Goal: Task Accomplishment & Management: Manage account settings

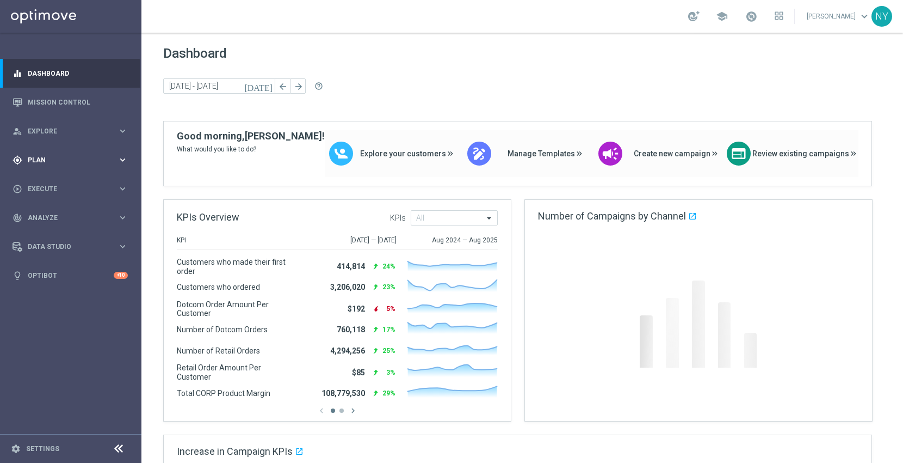
click at [39, 157] on span "Plan" at bounding box center [73, 160] width 90 height 7
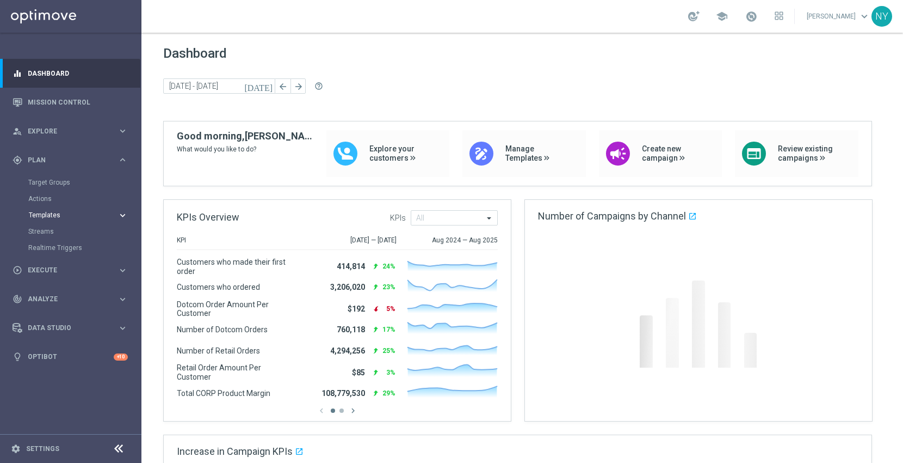
click at [53, 213] on span "Templates" at bounding box center [68, 215] width 78 height 7
click at [52, 231] on link "Optimail" at bounding box center [73, 231] width 79 height 9
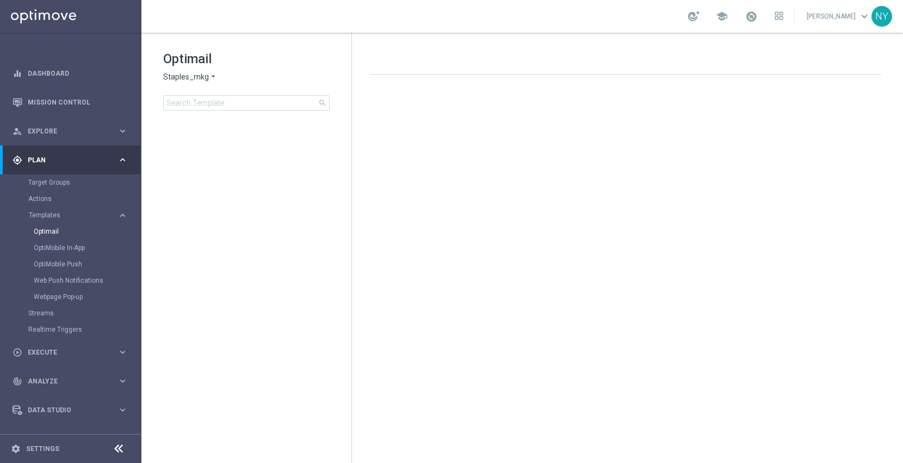
click at [189, 94] on div "Optimail Staples_mkg arrow_drop_down × Staples_mkg search" at bounding box center [257, 80] width 188 height 60
click at [178, 106] on input at bounding box center [246, 102] width 167 height 15
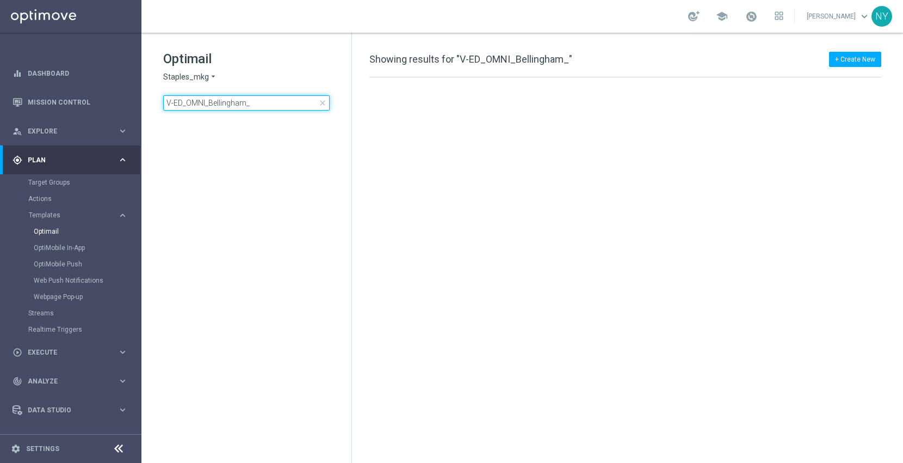
type input "V-ED_OMNI_Bellingham"
drag, startPoint x: 204, startPoint y: 102, endPoint x: 89, endPoint y: 97, distance: 114.9
click at [89, 97] on main "equalizer Dashboard Mission Control" at bounding box center [451, 231] width 903 height 463
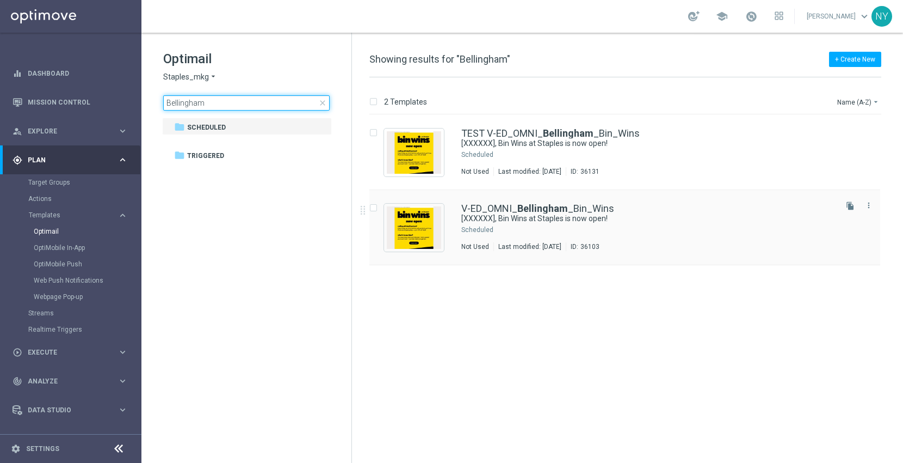
type input "Bellingham"
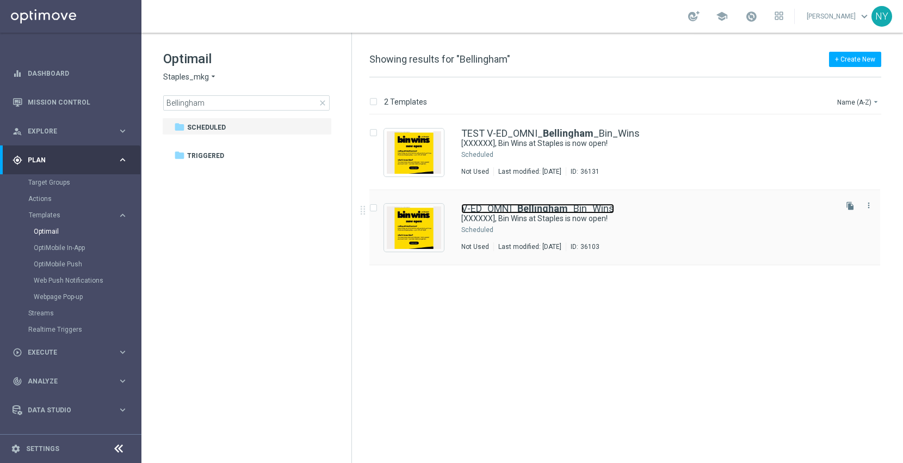
click at [545, 205] on b "Bellingham" at bounding box center [542, 207] width 51 height 11
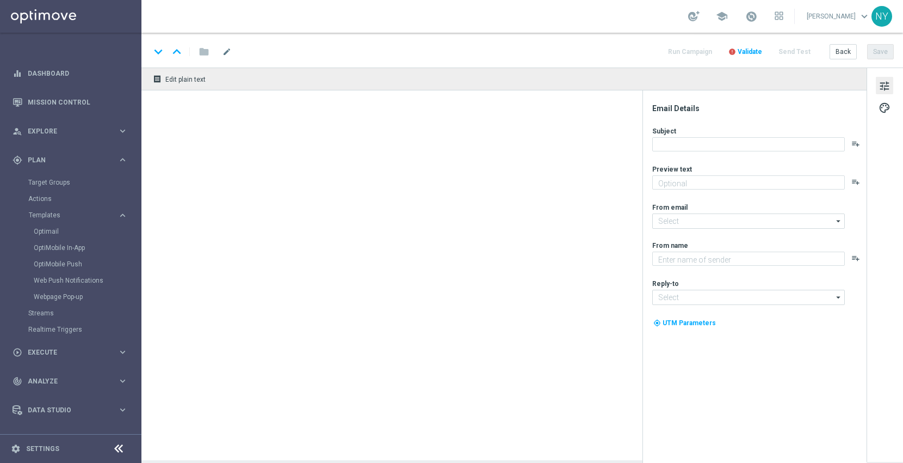
type textarea "Discover up to 75% off retail"
type input "staples@connected.staples.com"
type textarea "Staples"
type input "[EMAIL_ADDRESS][DOMAIN_NAME]"
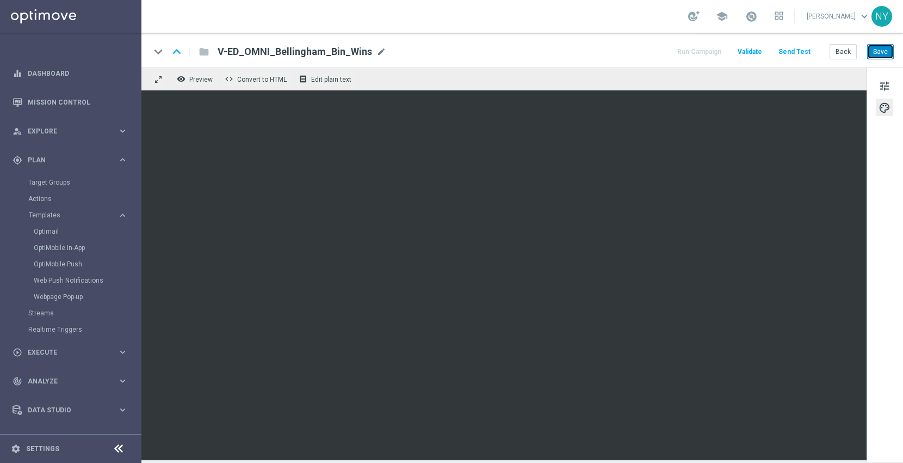
click at [873, 50] on button "Save" at bounding box center [880, 51] width 27 height 15
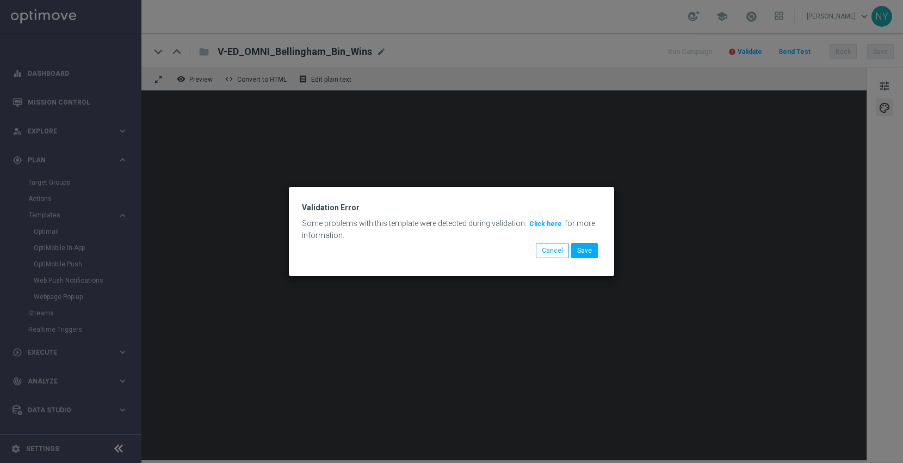
drag, startPoint x: 730, startPoint y: 92, endPoint x: 494, endPoint y: 269, distance: 295.0
click at [494, 269] on div "Validation Error Some problems with this template were detected during validati…" at bounding box center [451, 231] width 325 height 89
click at [555, 252] on button "Cancel" at bounding box center [552, 250] width 33 height 15
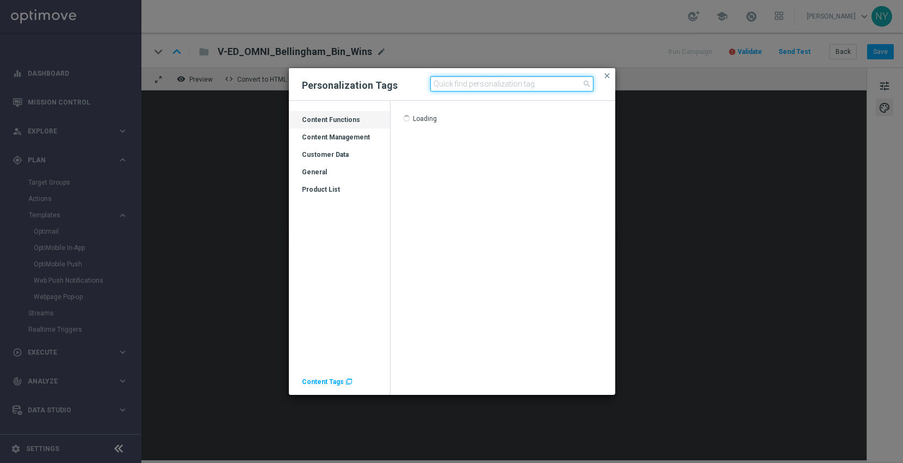
click at [482, 88] on input at bounding box center [511, 83] width 163 height 15
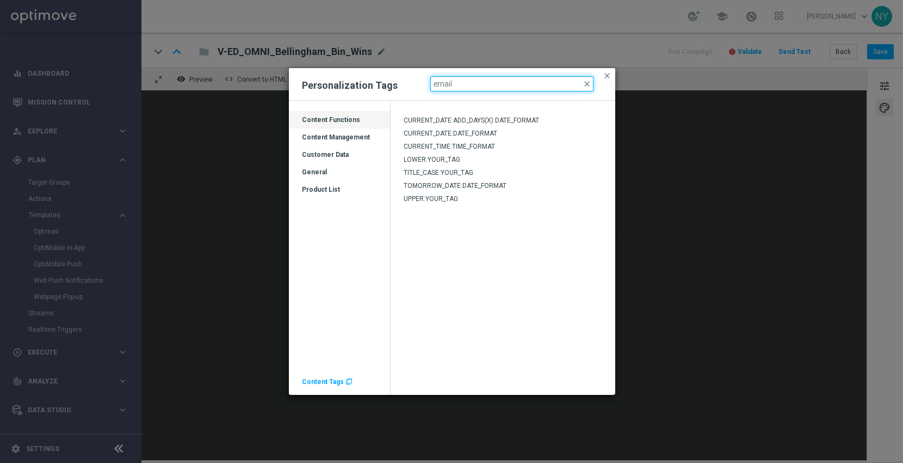
type input "email"
click at [336, 151] on div "Customer Data" at bounding box center [339, 158] width 101 height 17
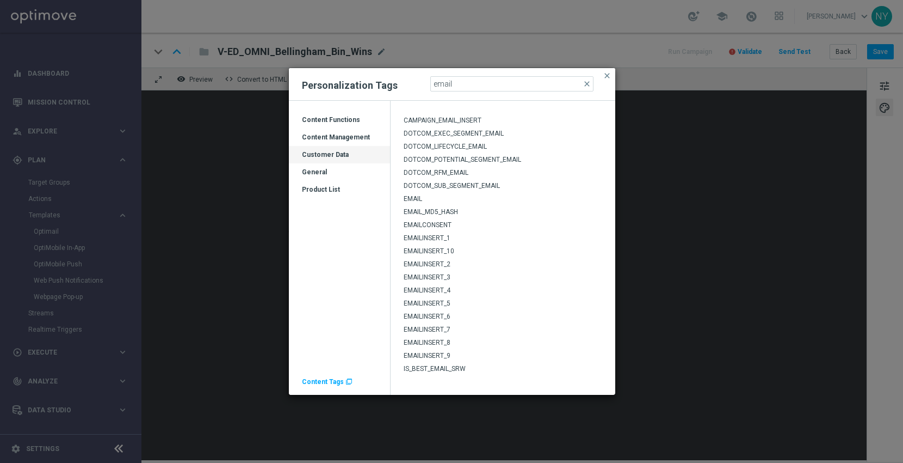
click at [438, 263] on span "EMAILINSERT_2" at bounding box center [427, 264] width 47 height 8
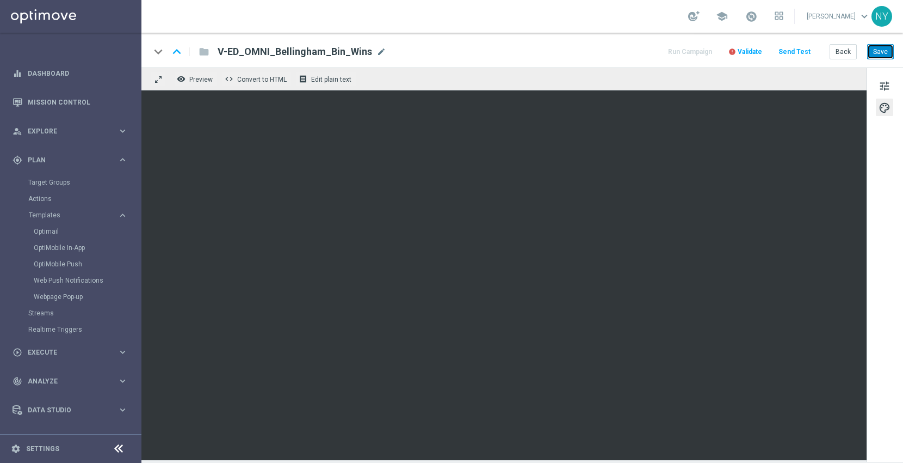
click at [885, 55] on button "Save" at bounding box center [880, 51] width 27 height 15
click at [886, 84] on span "tune" at bounding box center [885, 86] width 12 height 14
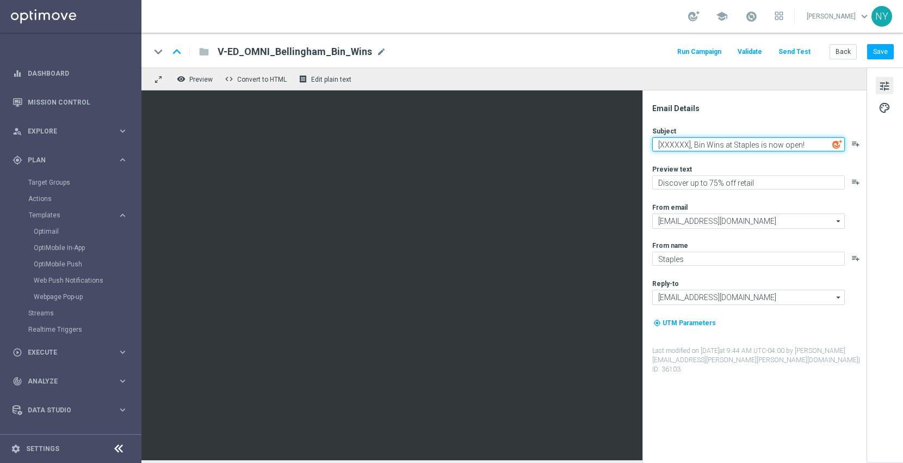
paste textarea "%EMAILINSERT_2%]"
type textarea "[%EMAILINSERT_2%] , Bin Wins at Staples is now open!"
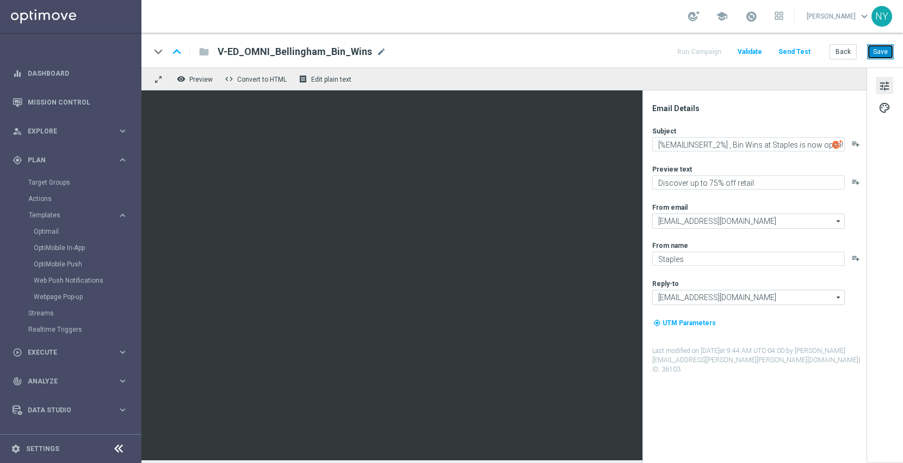
click at [883, 53] on button "Save" at bounding box center [880, 51] width 27 height 15
click at [794, 47] on button "Send Test" at bounding box center [794, 52] width 35 height 15
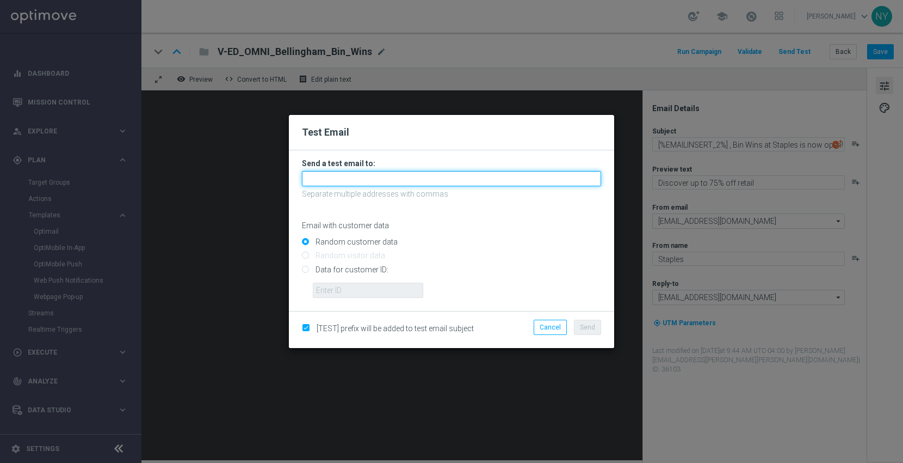
click at [347, 180] on input "text" at bounding box center [451, 178] width 299 height 15
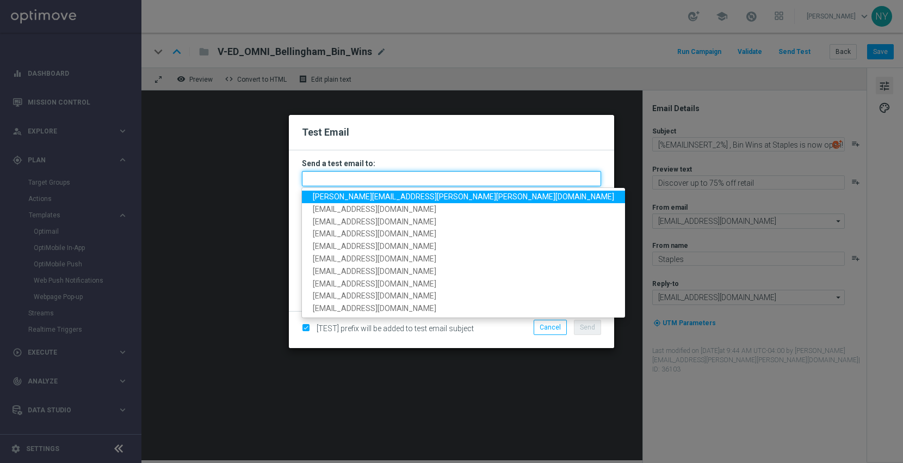
paste input "neilyetts3-bdjd2@litmusemail.com"
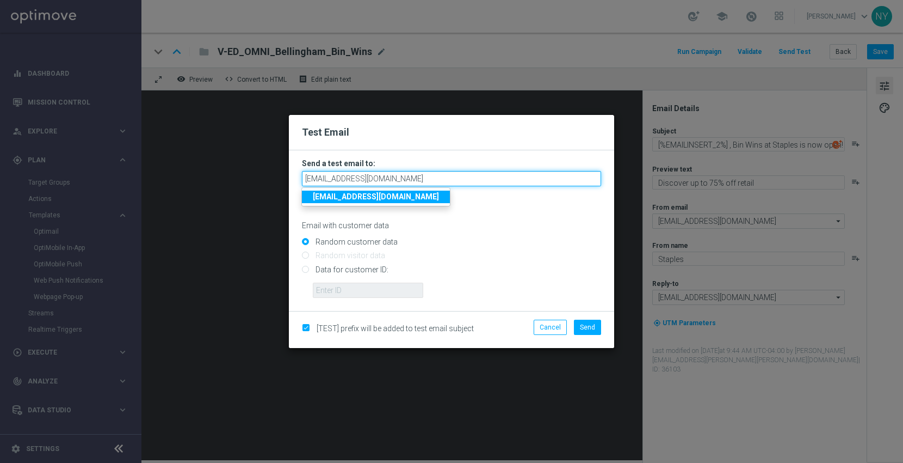
type input "neilyetts3-bdjd2@litmusemail.com"
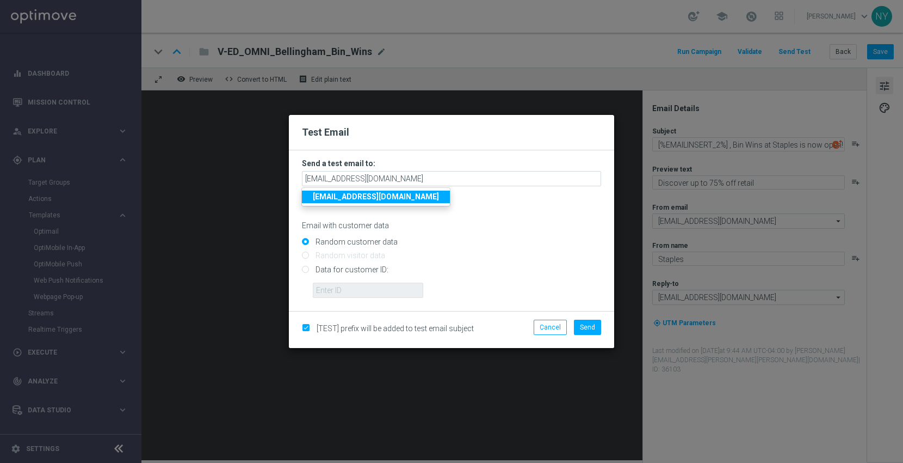
click at [485, 213] on div "Email with customer data" at bounding box center [451, 215] width 299 height 29
click at [309, 270] on input "Data for customer ID:" at bounding box center [451, 273] width 299 height 15
radio input "true"
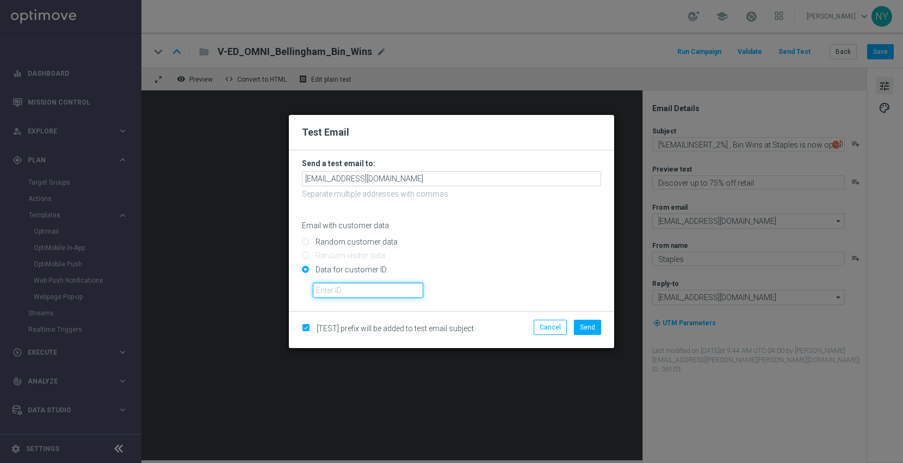
click at [352, 287] on input "text" at bounding box center [368, 289] width 110 height 15
paste input "10000006208"
type input "10000006208"
click at [595, 330] on span "Send" at bounding box center [587, 327] width 15 height 8
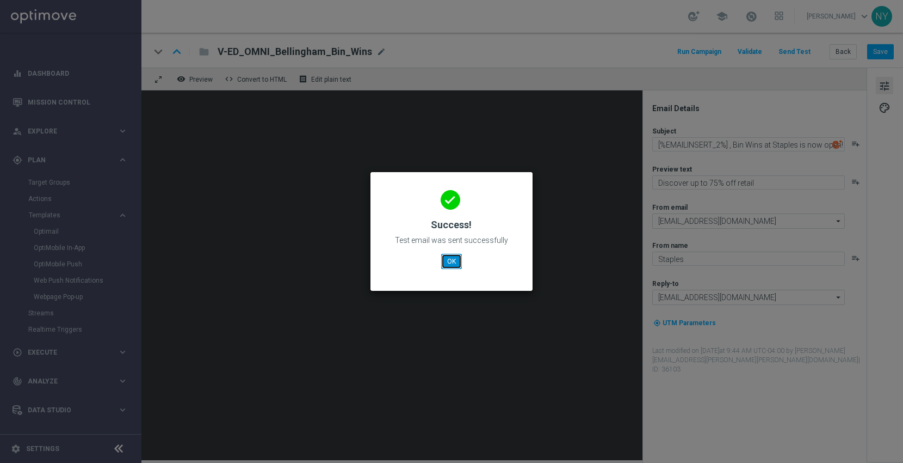
click at [445, 258] on button "OK" at bounding box center [451, 261] width 21 height 15
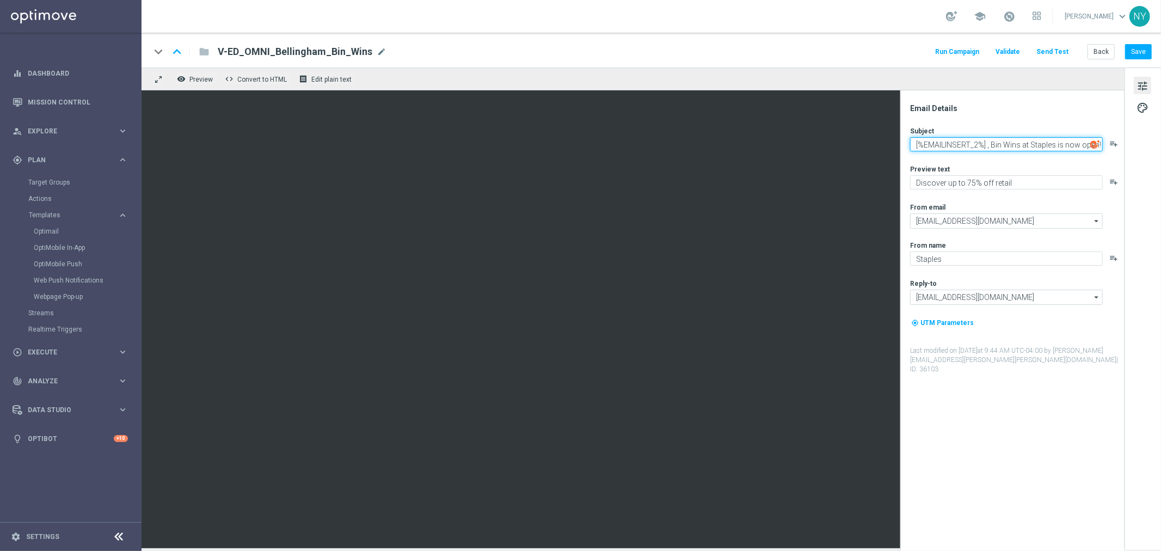
drag, startPoint x: 986, startPoint y: 145, endPoint x: 911, endPoint y: 145, distance: 74.5
click at [903, 145] on textarea "[%EMAILINSERT_2%] , Bin Wins at Staples is now open!" at bounding box center [1006, 144] width 193 height 14
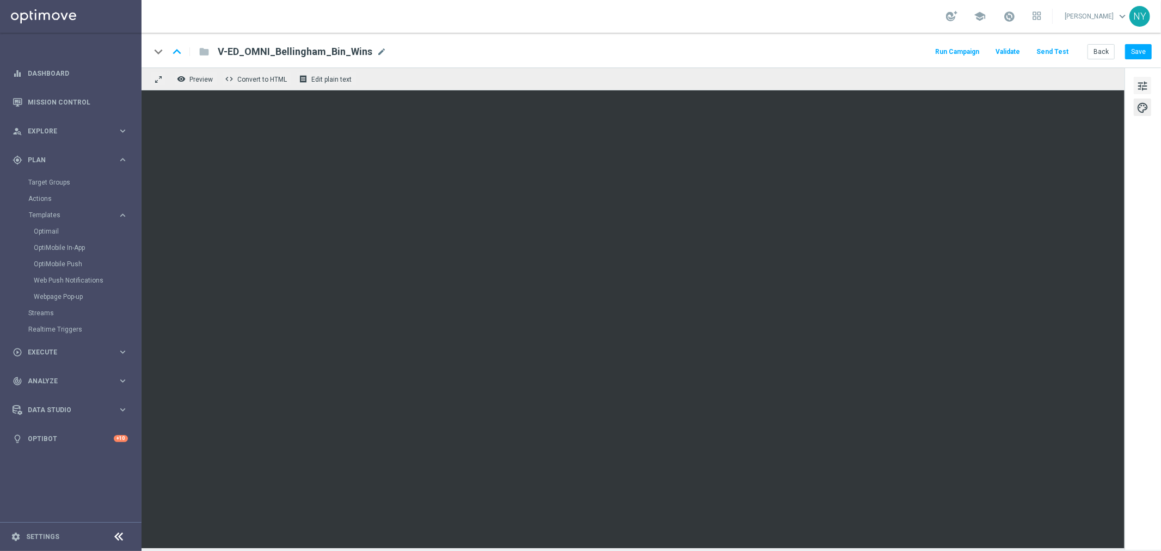
click at [903, 87] on span "tune" at bounding box center [1142, 86] width 12 height 14
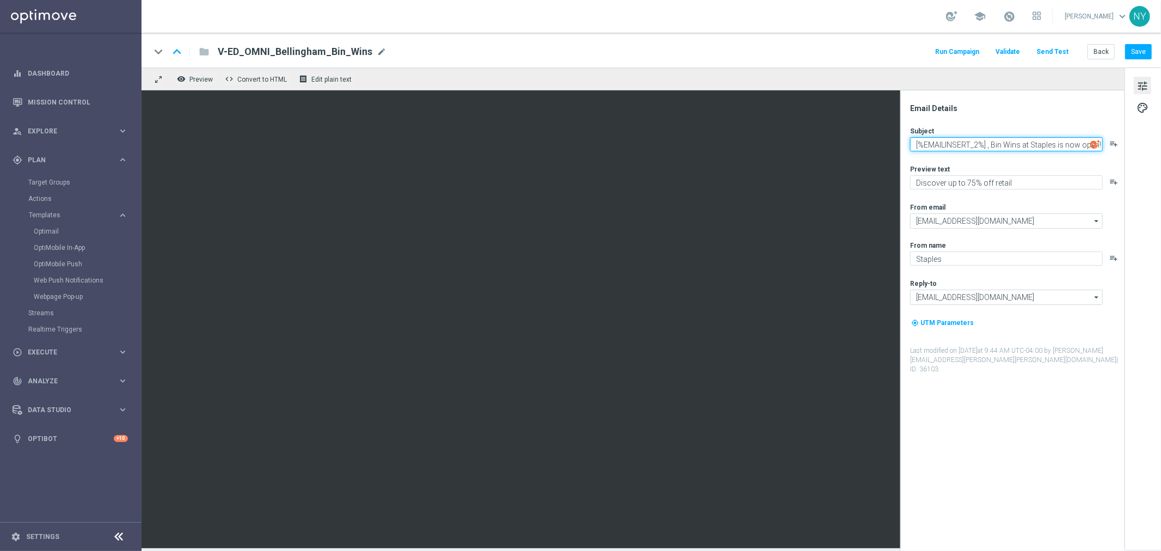
click at [903, 145] on textarea "[%EMAILINSERT_2%] , Bin Wins at Staples is now open!" at bounding box center [1006, 144] width 193 height 14
drag, startPoint x: 989, startPoint y: 144, endPoint x: 910, endPoint y: 145, distance: 79.5
click at [903, 145] on textarea "[%EMAILINSERT_2%] , Bin Wins at Staples is now open!" at bounding box center [1006, 144] width 193 height 14
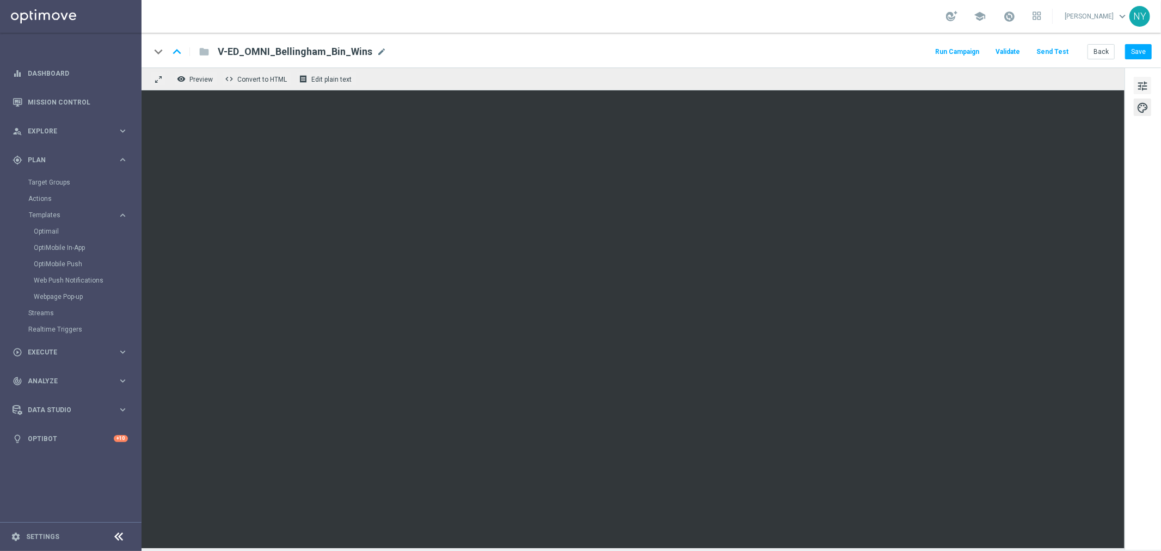
drag, startPoint x: 1144, startPoint y: 82, endPoint x: 1134, endPoint y: 89, distance: 12.5
click at [903, 83] on button "tune" at bounding box center [1141, 85] width 17 height 17
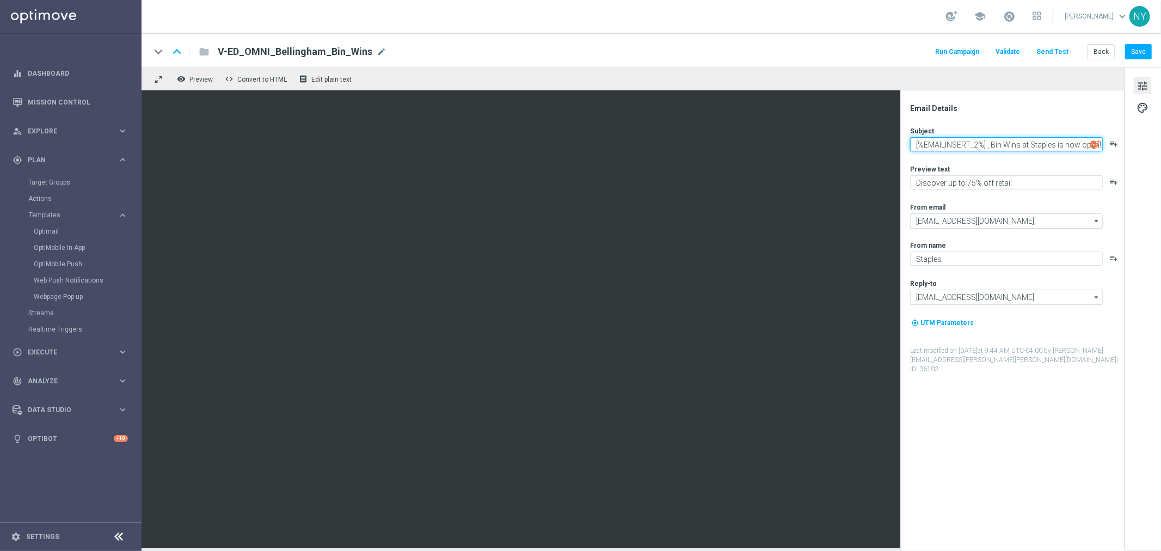
click at [903, 145] on textarea "[%EMAILINSERT_2%] , Bin Wins at Staples is now open!" at bounding box center [1006, 144] width 193 height 14
drag, startPoint x: 989, startPoint y: 140, endPoint x: 910, endPoint y: 147, distance: 78.7
click at [903, 147] on textarea "[%EMAILINSERT_2%] , Bin Wins at Staples is now open!" at bounding box center [1006, 144] width 193 height 14
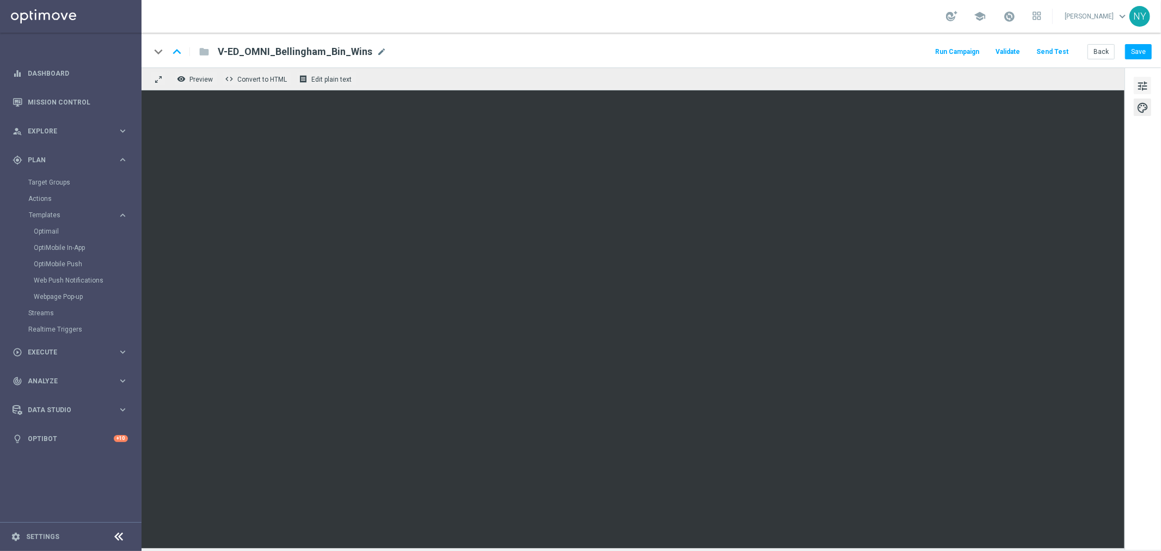
click at [903, 86] on span "tune" at bounding box center [1142, 86] width 12 height 14
click at [903, 82] on span "tune" at bounding box center [1142, 86] width 12 height 14
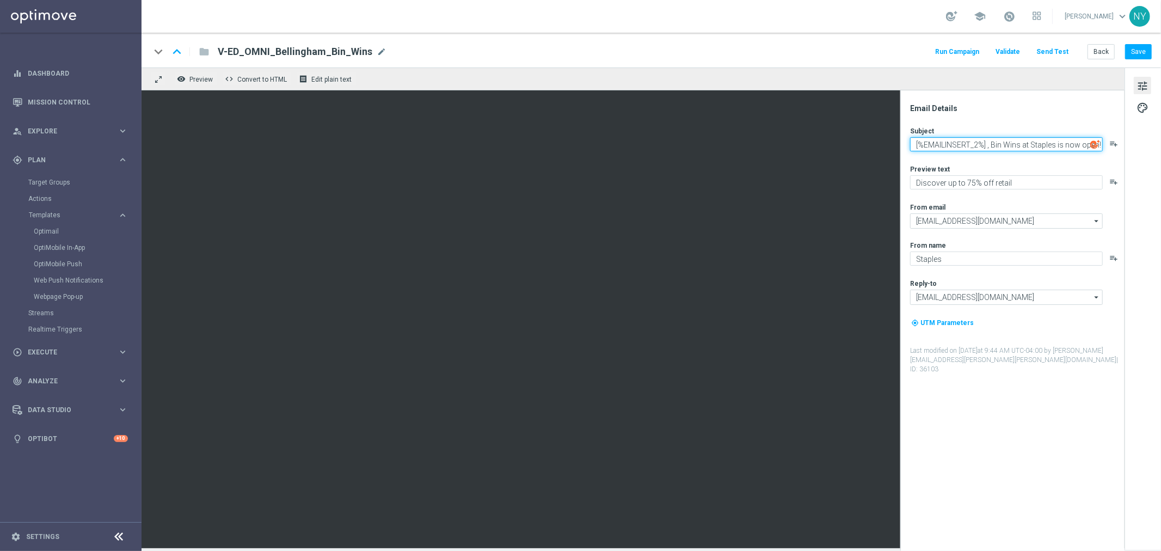
click at [903, 137] on textarea "[%EMAILINSERT_2%] , Bin Wins at Staples is now open!" at bounding box center [1006, 144] width 193 height 14
click at [903, 50] on button "Send Test" at bounding box center [1051, 52] width 35 height 15
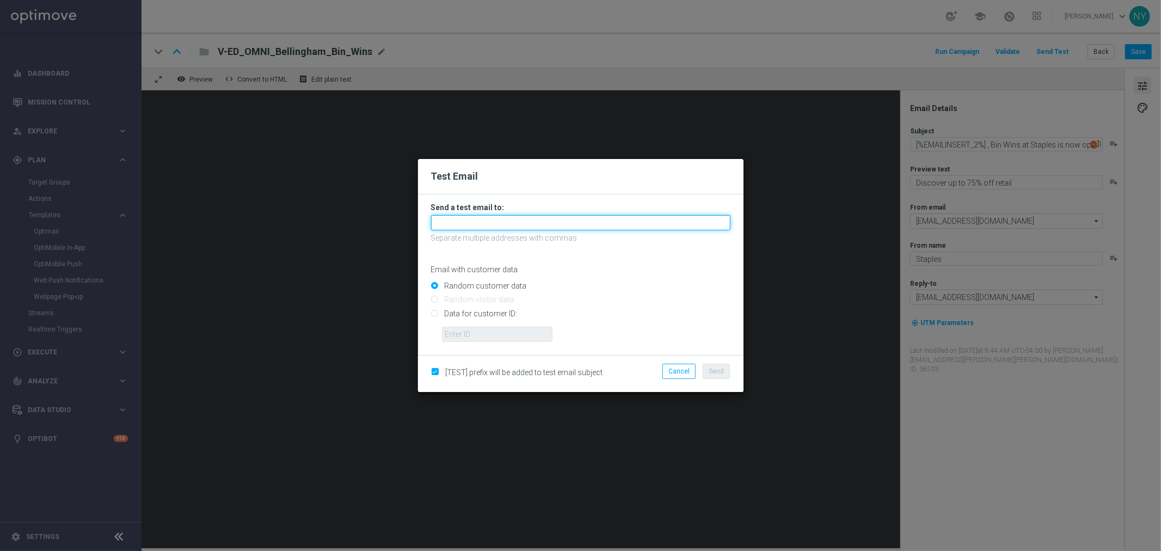
click at [441, 223] on input "text" at bounding box center [580, 222] width 299 height 15
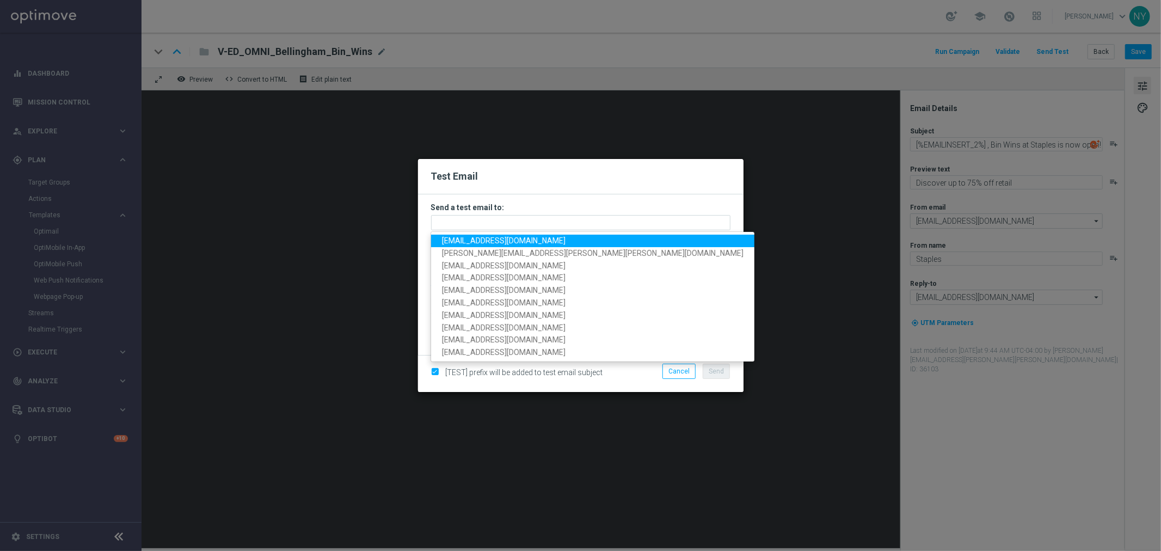
click at [453, 244] on span "neilyetts3-bdjd2@litmusemail.com" at bounding box center [504, 240] width 124 height 9
type input "neilyetts3-bdjd2@litmusemail.com"
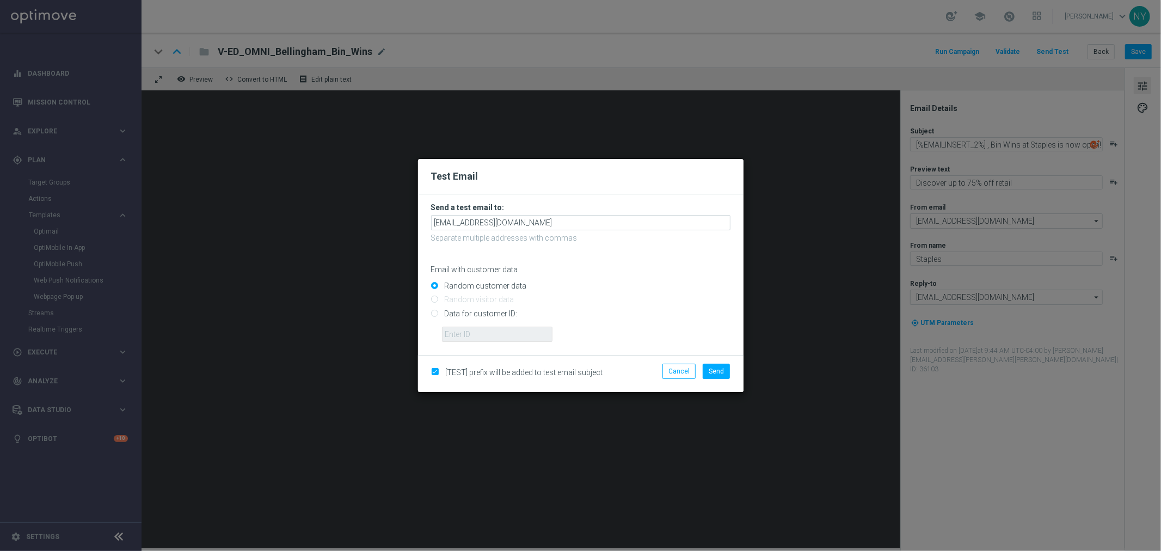
click at [434, 316] on input "Data for customer ID:" at bounding box center [580, 317] width 299 height 15
radio input "true"
click at [469, 328] on input "text" at bounding box center [497, 333] width 110 height 15
paste input "10064350235"
type input "10064350235"
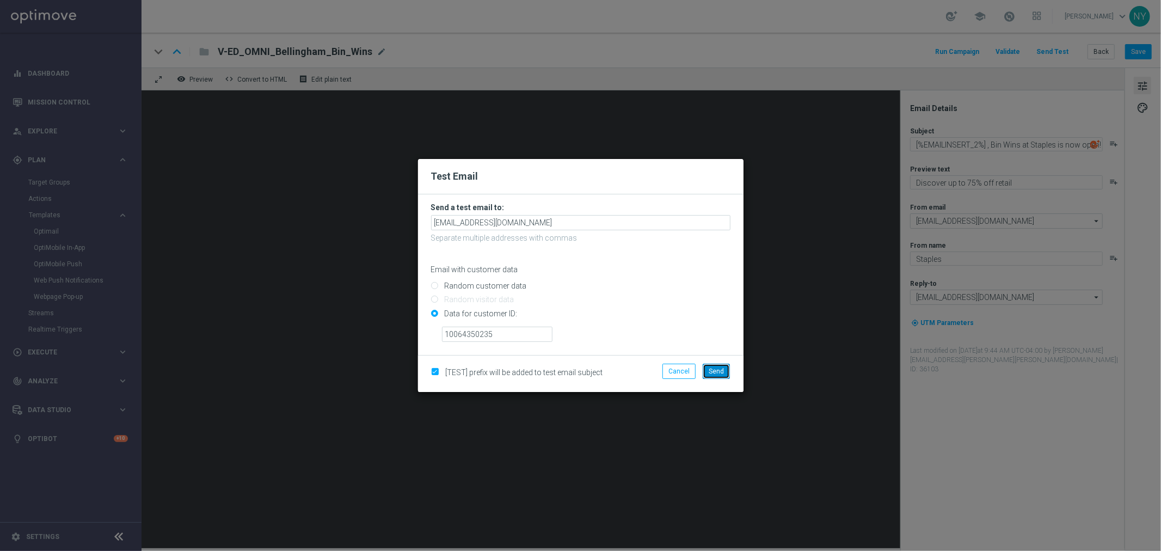
click at [719, 371] on span "Send" at bounding box center [715, 371] width 15 height 8
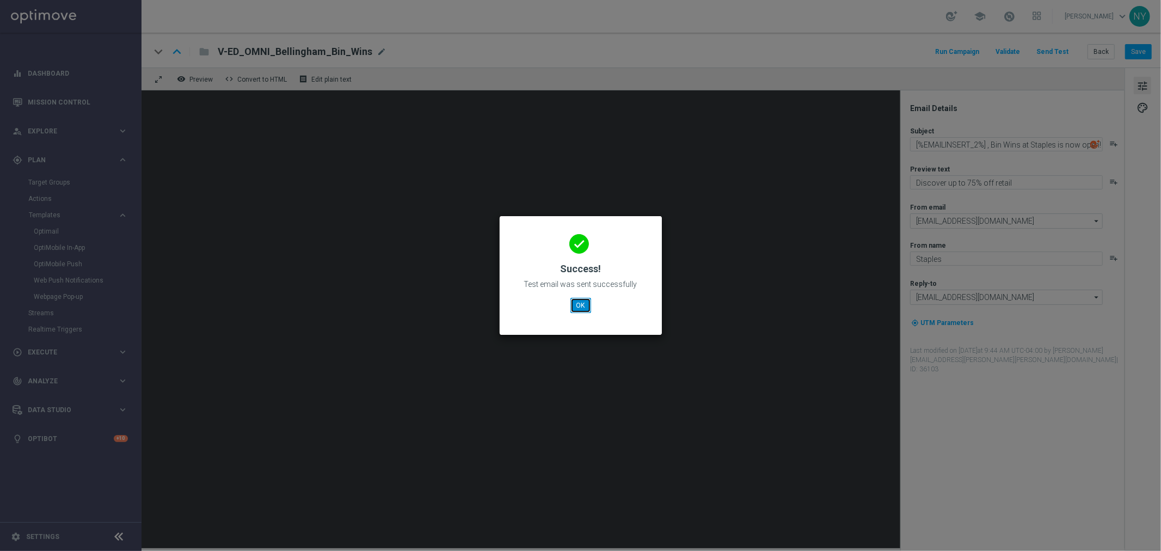
click at [582, 307] on button "OK" at bounding box center [580, 305] width 21 height 15
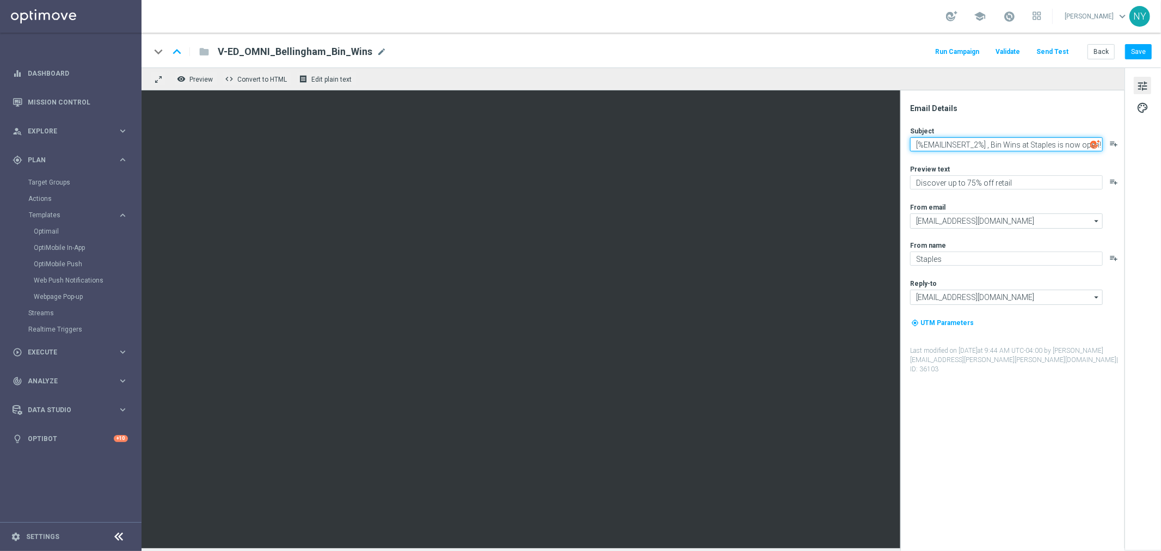
click at [903, 147] on textarea "[%EMAILINSERT_2%] , Bin Wins at Staples is now open!" at bounding box center [1006, 144] width 193 height 14
type textarea "[%EMAILINSERT_2%], Bin Wins at Staples is now open!"
click at [903, 50] on button "Save" at bounding box center [1138, 51] width 27 height 15
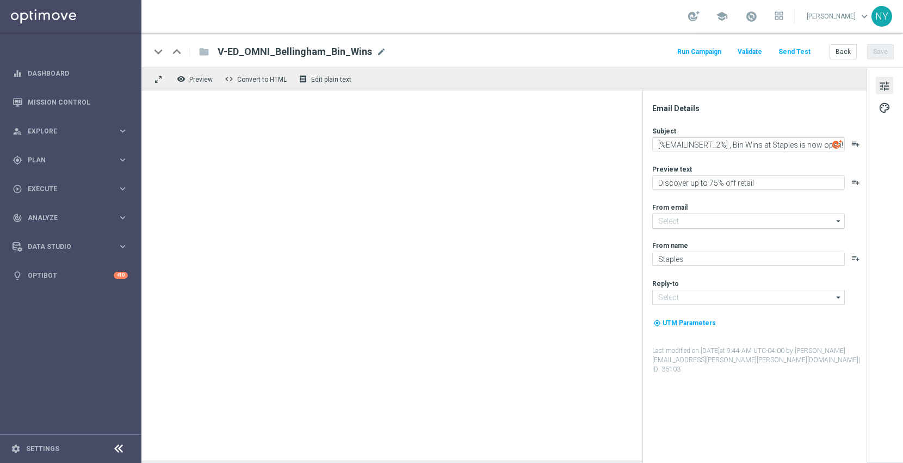
type input "[EMAIL_ADDRESS][DOMAIN_NAME]"
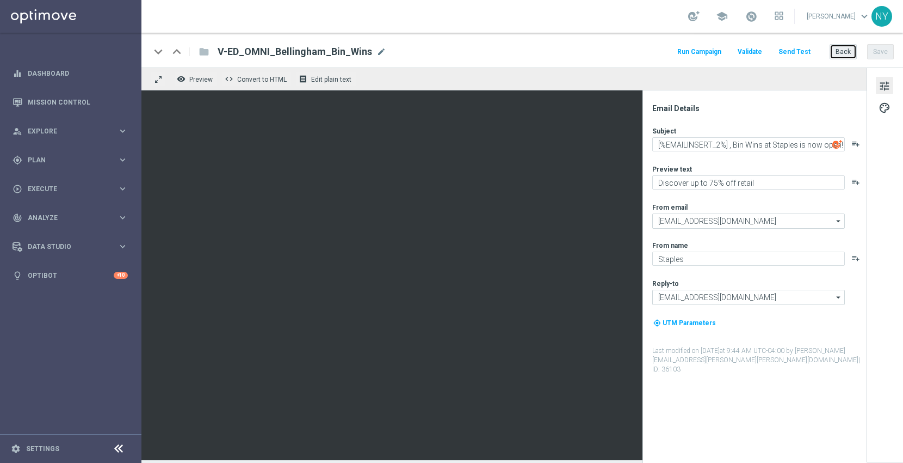
click at [842, 53] on button "Back" at bounding box center [843, 51] width 27 height 15
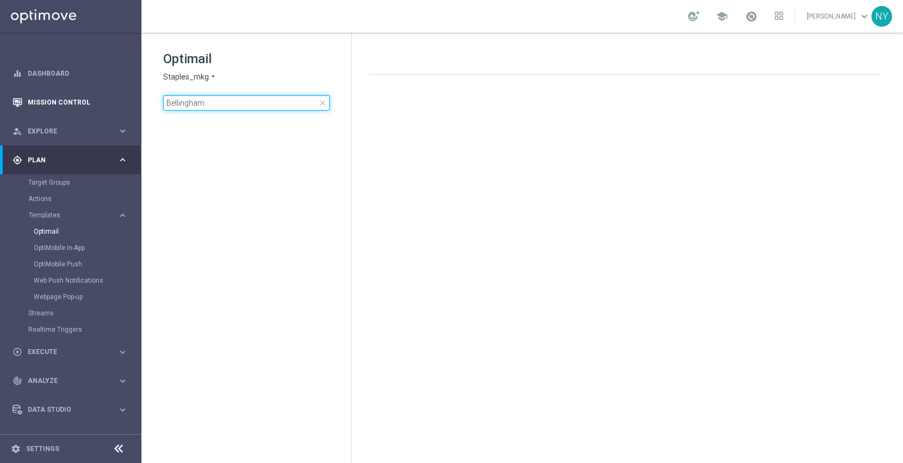
drag, startPoint x: 151, startPoint y: 106, endPoint x: 0, endPoint y: 98, distance: 150.9
click at [0, 98] on main "equalizer Dashboard Mission Control" at bounding box center [451, 231] width 903 height 463
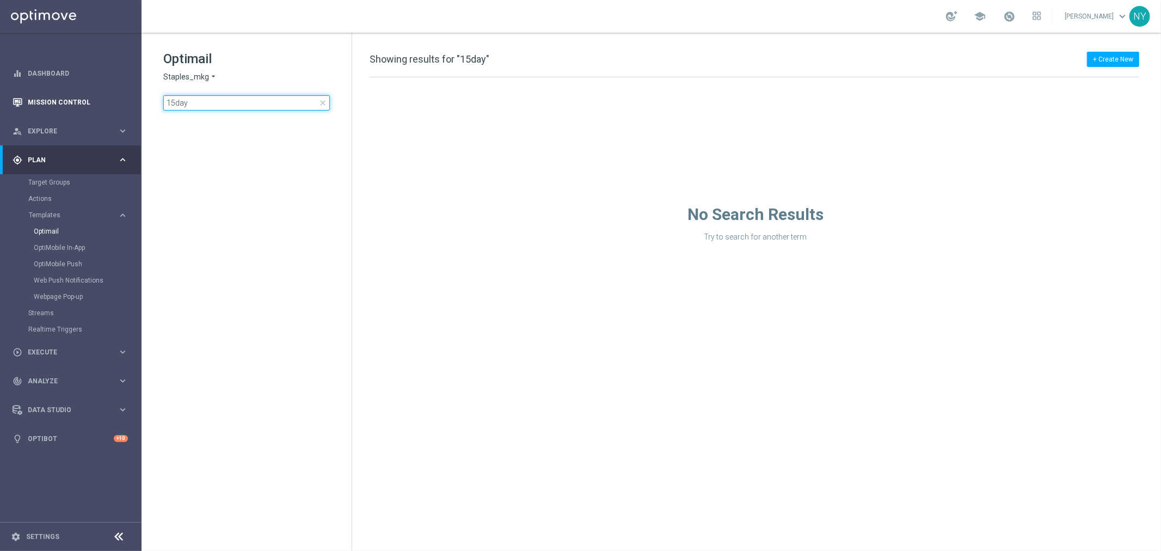
drag, startPoint x: 189, startPoint y: 105, endPoint x: 111, endPoint y: 102, distance: 77.9
click at [111, 102] on main "equalizer Dashboard Mission Control" at bounding box center [580, 275] width 1161 height 551
type input "ED_OMNI_20250919_Bellingham_Bin_Wins"
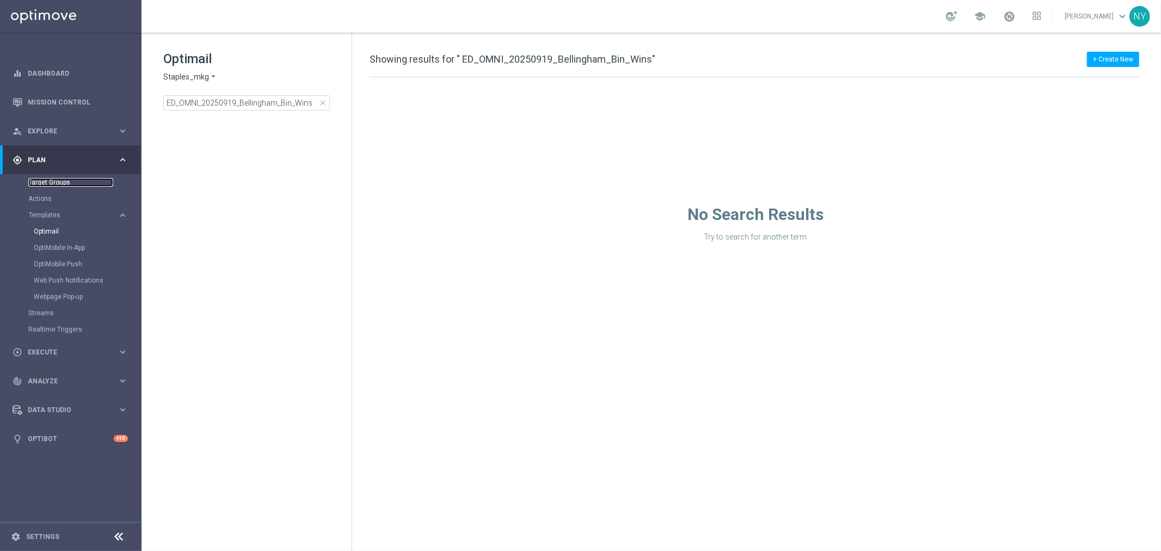
click at [50, 181] on link "Target Groups" at bounding box center [70, 182] width 85 height 9
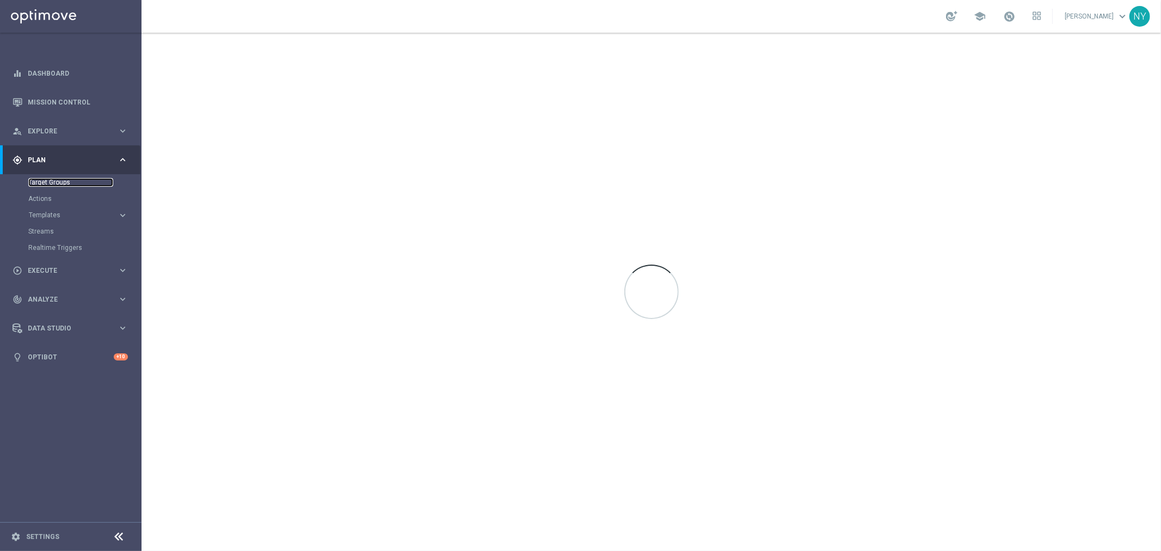
click at [47, 182] on link "Target Groups" at bounding box center [70, 182] width 85 height 9
click at [39, 182] on link "Target Groups" at bounding box center [70, 182] width 85 height 9
click at [51, 180] on link "Target Groups" at bounding box center [70, 182] width 85 height 9
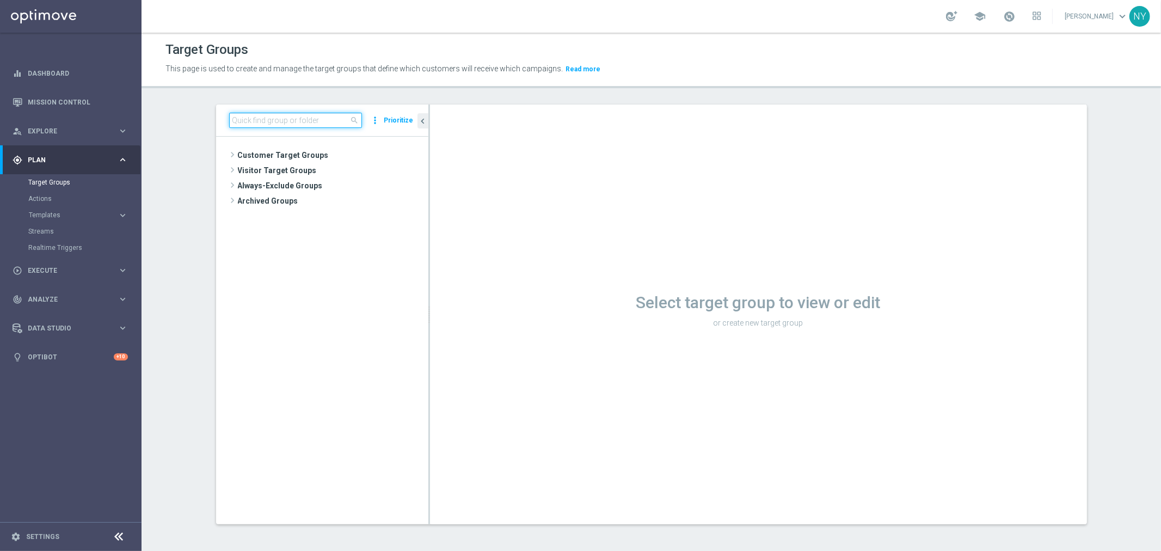
click at [283, 119] on input at bounding box center [295, 120] width 133 height 15
paste input "ED_OMNI_20250919_Bellingham_Bin_Wins"
drag, startPoint x: 270, startPoint y: 117, endPoint x: 107, endPoint y: 116, distance: 163.2
click at [107, 116] on main "equalizer Dashboard Mission Control" at bounding box center [580, 275] width 1161 height 551
click at [294, 119] on input "ED_OMNI_20250919_Bellingham_Bin_Wins" at bounding box center [295, 120] width 133 height 15
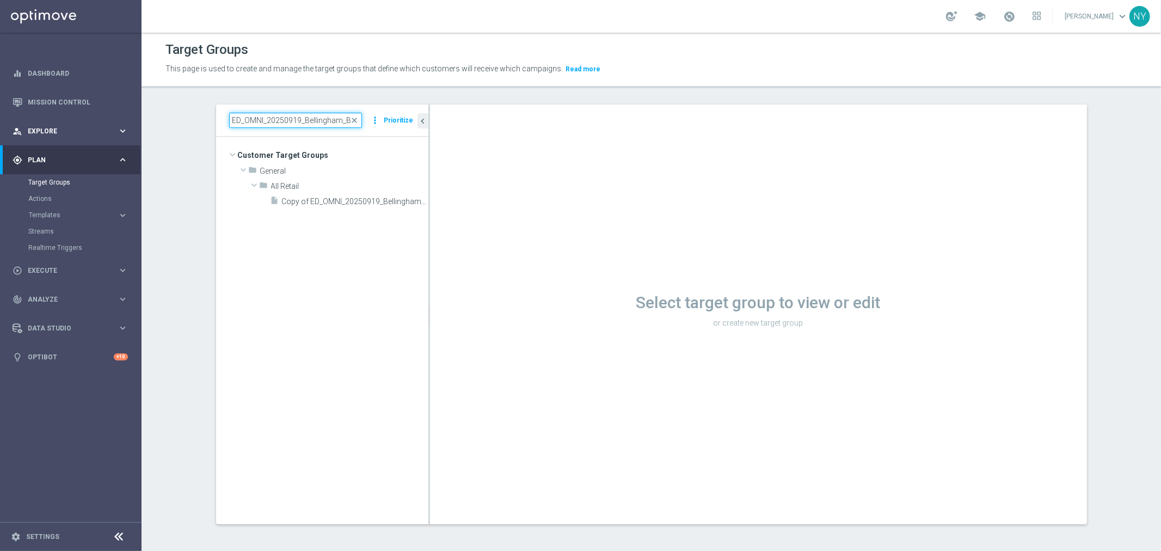
drag, startPoint x: 300, startPoint y: 120, endPoint x: 129, endPoint y: 119, distance: 171.4
click at [129, 119] on main "equalizer Dashboard Mission Control" at bounding box center [580, 275] width 1161 height 551
type input "Bellingham_Bin_Wins"
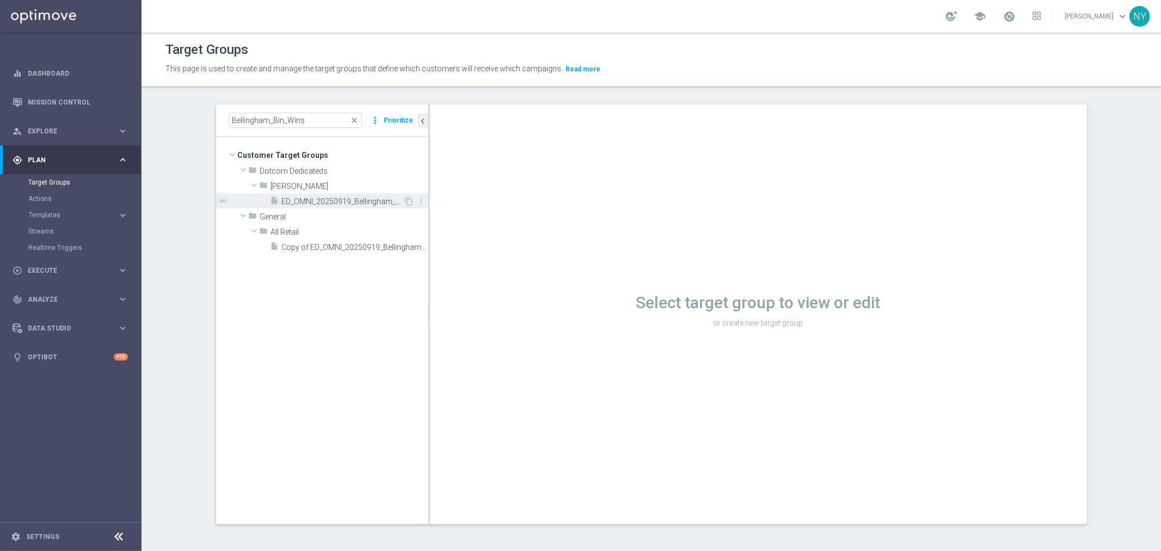
click at [321, 199] on span "ED_OMNI_20250919_Bellingham_Bin_Wins" at bounding box center [343, 201] width 122 height 9
click at [337, 201] on span "ED_OMNI_20250919_Bellingham_Bin_Wins" at bounding box center [343, 201] width 122 height 9
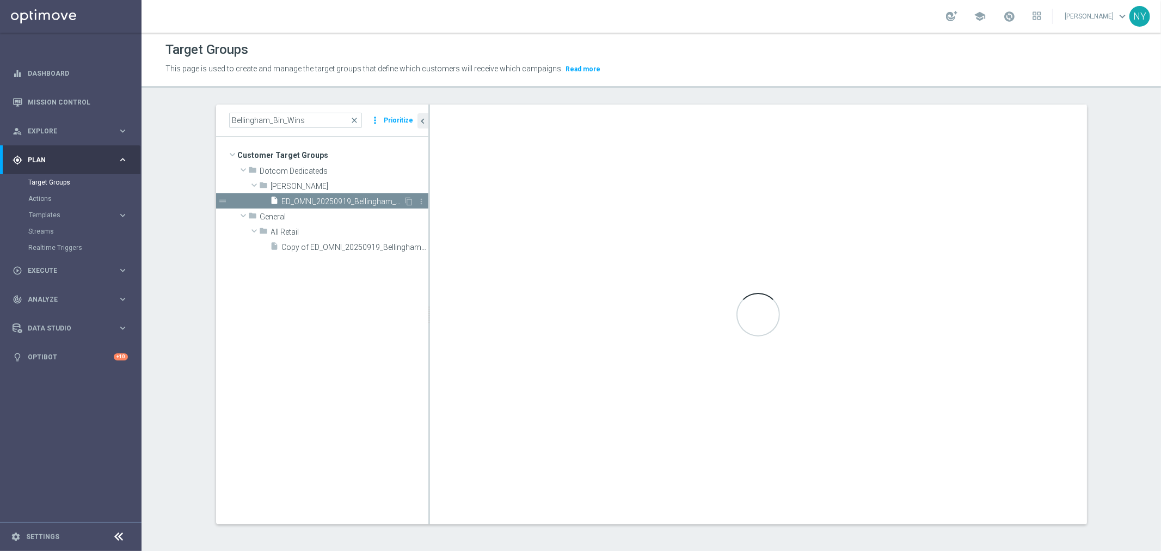
click at [337, 201] on span "ED_OMNI_20250919_Bellingham_Bin_Wins" at bounding box center [343, 201] width 122 height 9
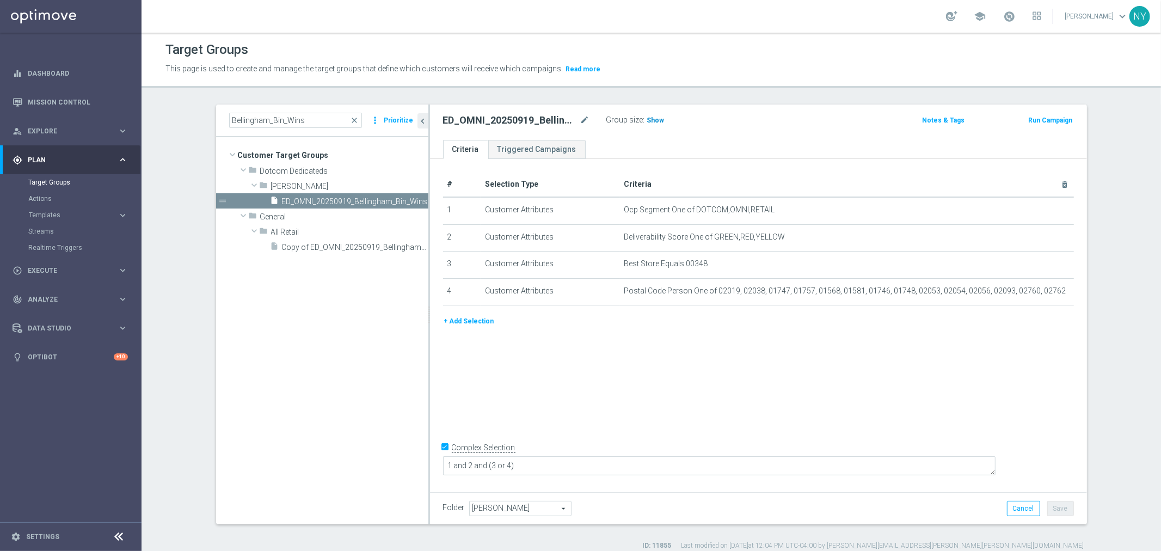
click at [647, 116] on span "Show" at bounding box center [655, 120] width 17 height 8
click at [657, 121] on span "16,134" at bounding box center [659, 121] width 23 height 10
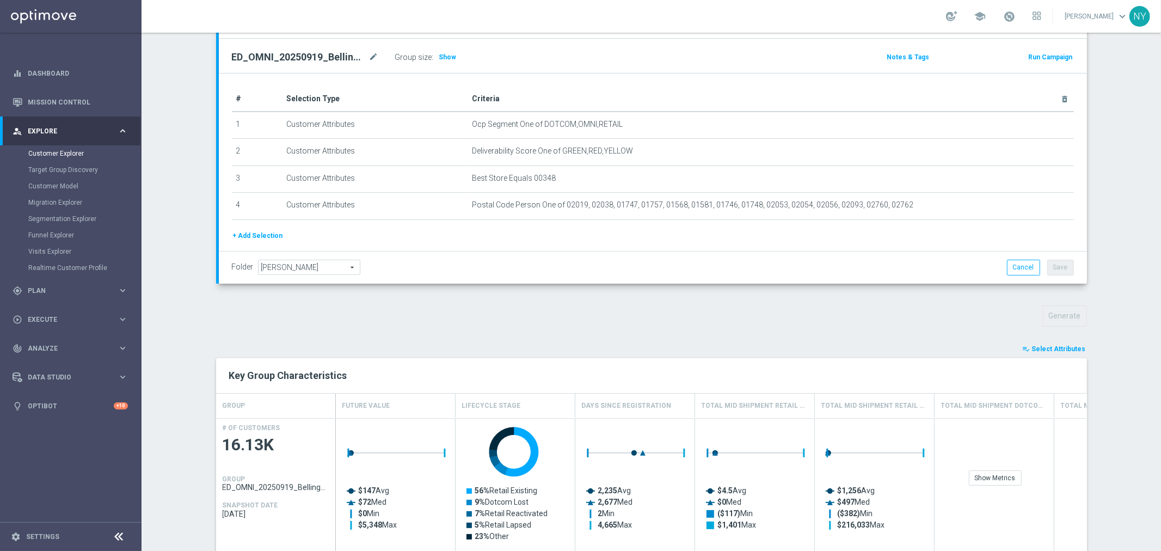
scroll to position [113, 0]
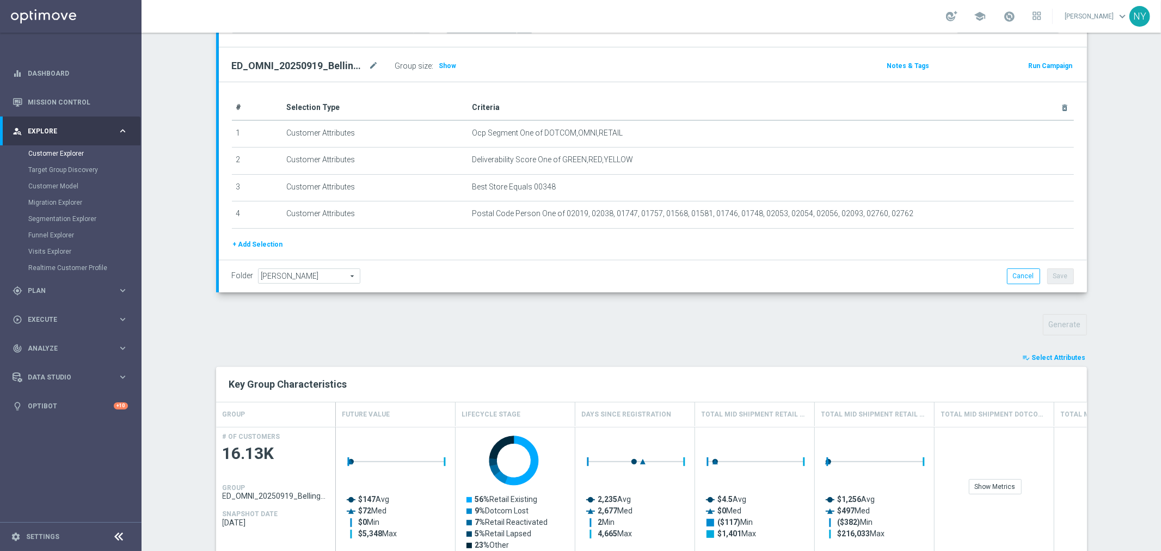
click at [1054, 354] on span "Select Attributes" at bounding box center [1059, 358] width 54 height 8
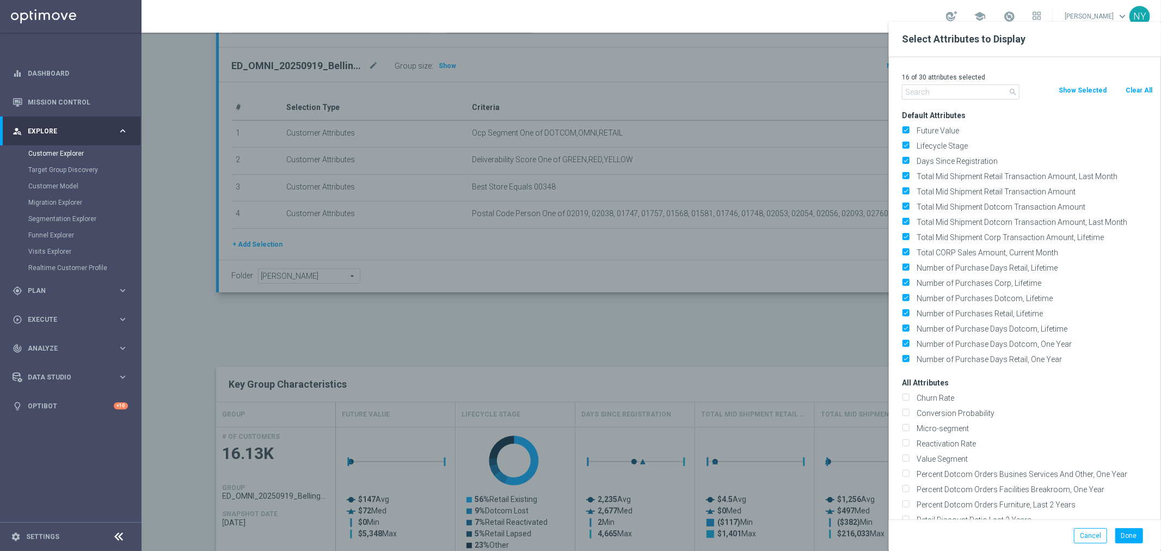
click at [945, 89] on input "text" at bounding box center [961, 91] width 118 height 15
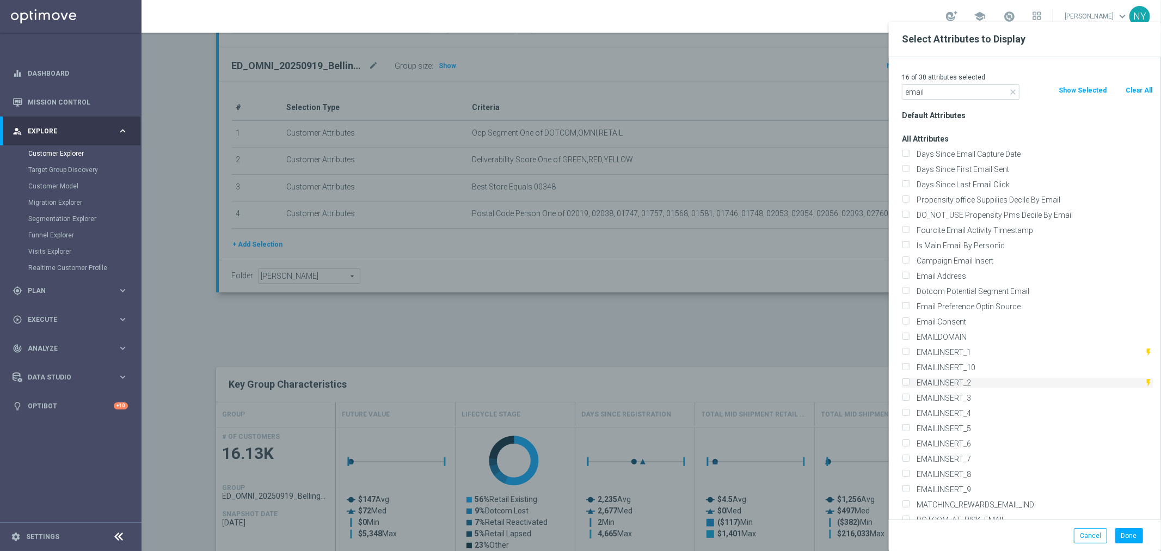
type input "email"
click at [959, 378] on label "EMAILINSERT_2" at bounding box center [1028, 383] width 231 height 10
click at [909, 380] on input "EMAILINSERT_2" at bounding box center [905, 383] width 7 height 7
checkbox input "true"
click at [1127, 537] on button "Done" at bounding box center [1129, 535] width 28 height 15
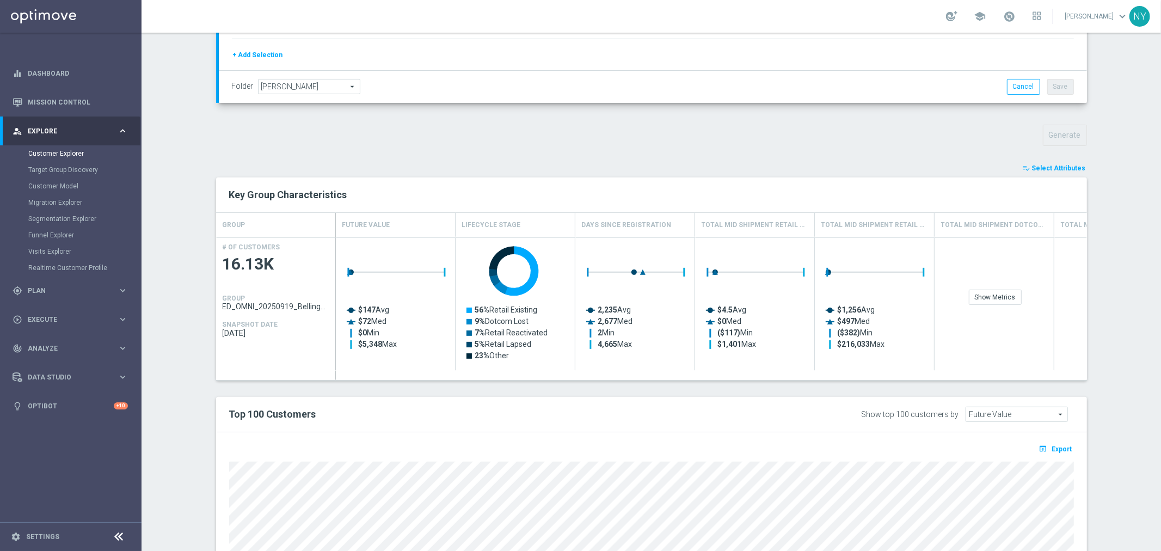
scroll to position [476, 0]
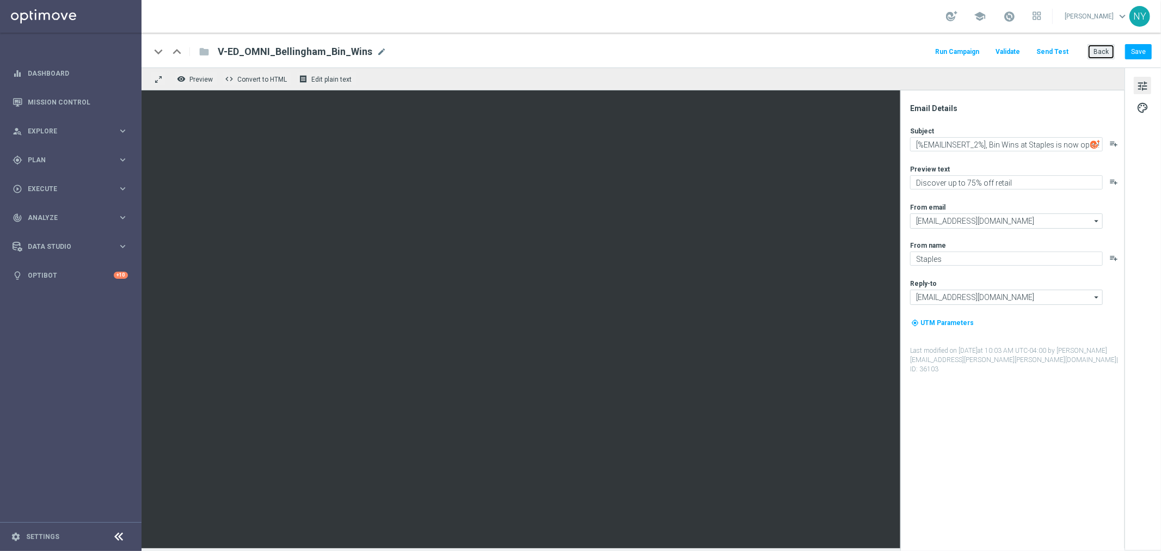
click at [1108, 52] on button "Back" at bounding box center [1100, 51] width 27 height 15
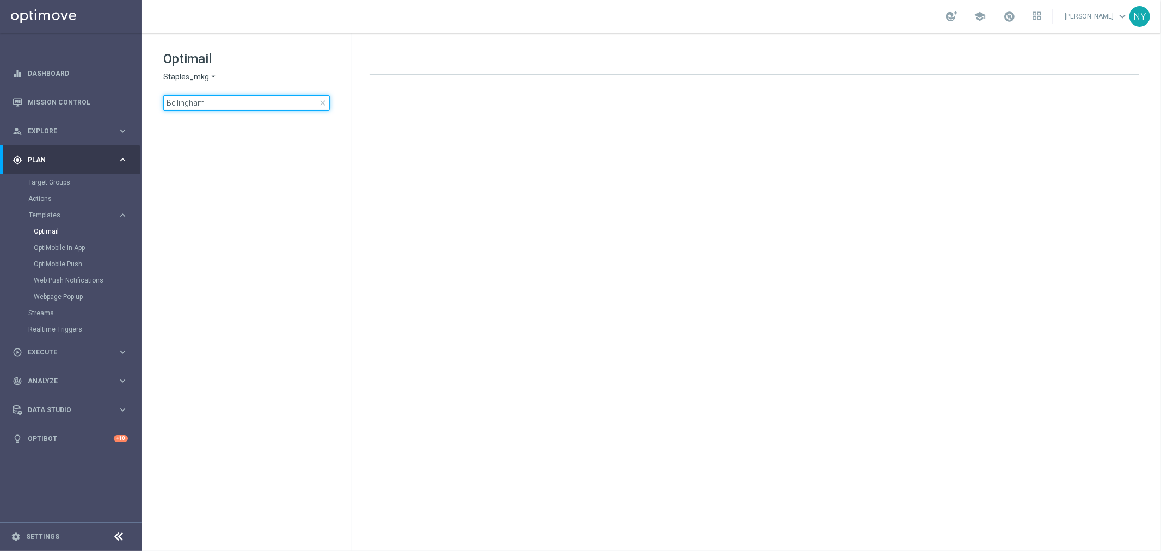
drag, startPoint x: 210, startPoint y: 104, endPoint x: -45, endPoint y: 89, distance: 255.7
click at [0, 89] on html "equalizer Dashboard Mission Control" at bounding box center [580, 275] width 1161 height 551
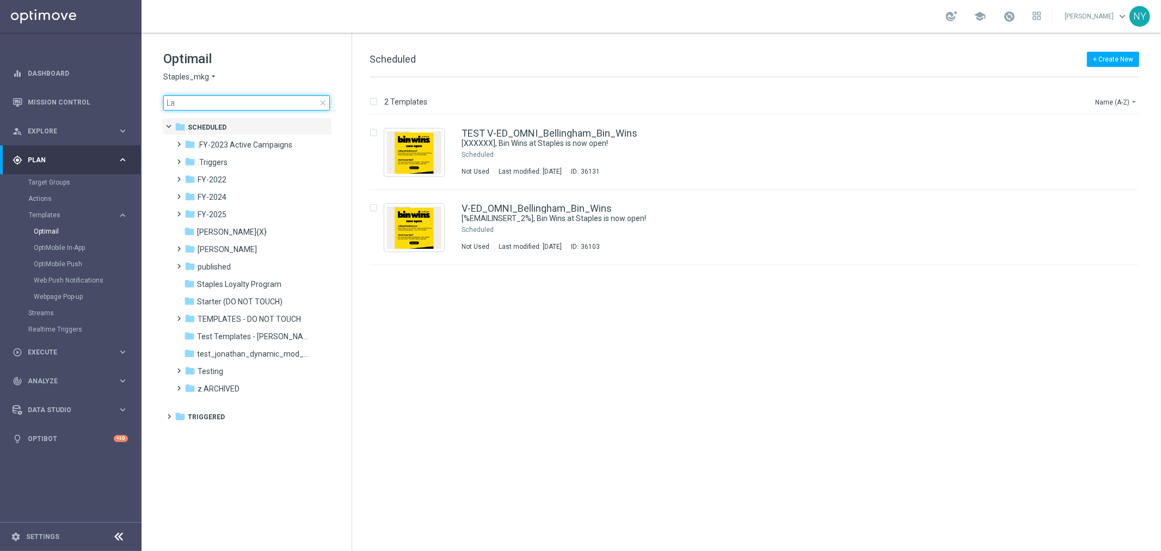
type input "L"
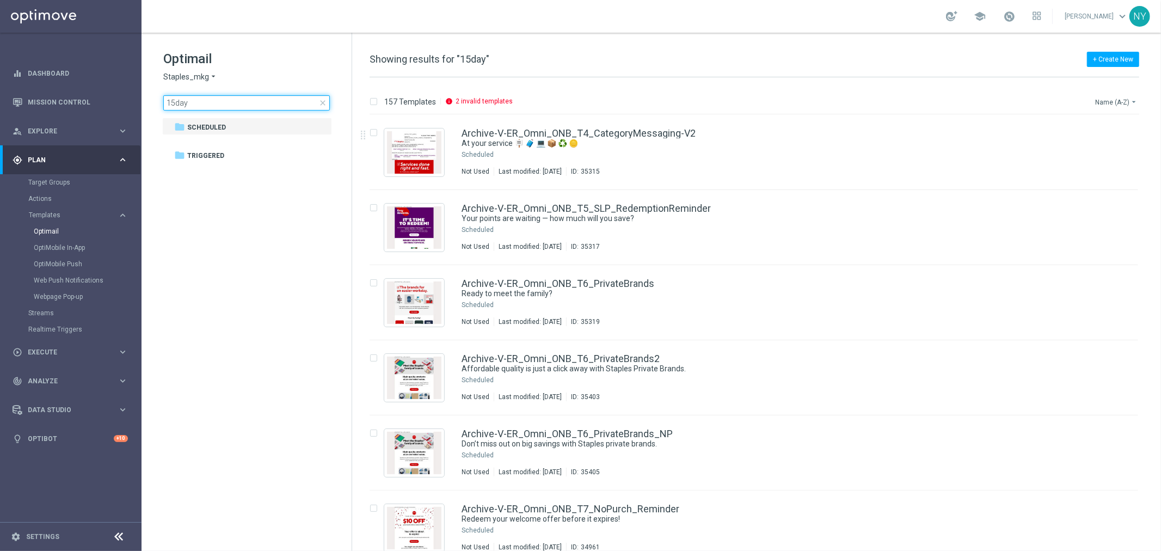
type input "15day"
click at [1108, 99] on button "Name (A-Z) arrow_drop_down" at bounding box center [1116, 101] width 45 height 13
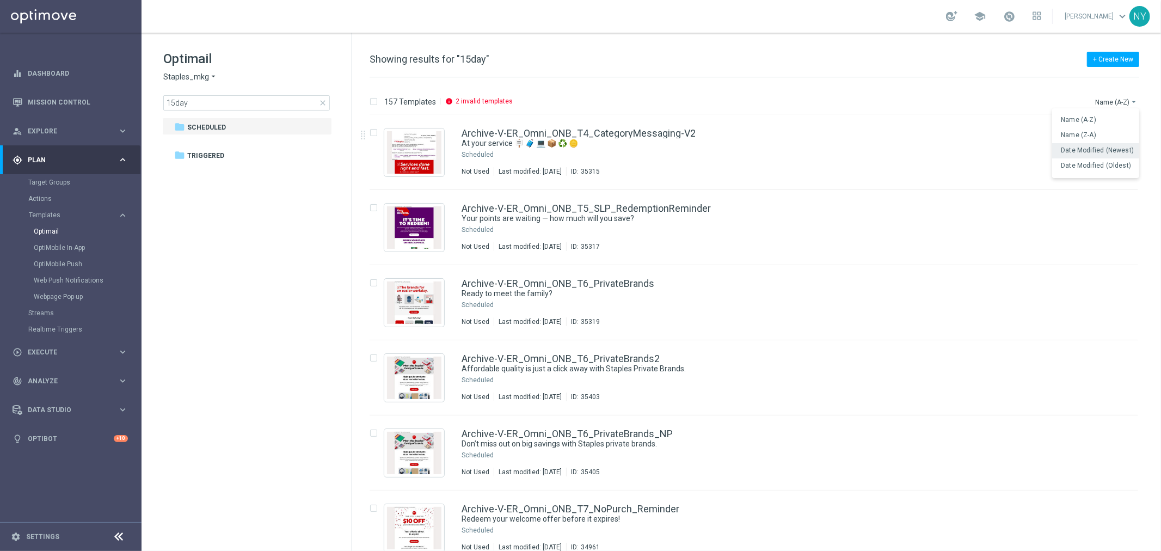
click at [1094, 150] on span "Date Modified (Newest)" at bounding box center [1097, 150] width 73 height 8
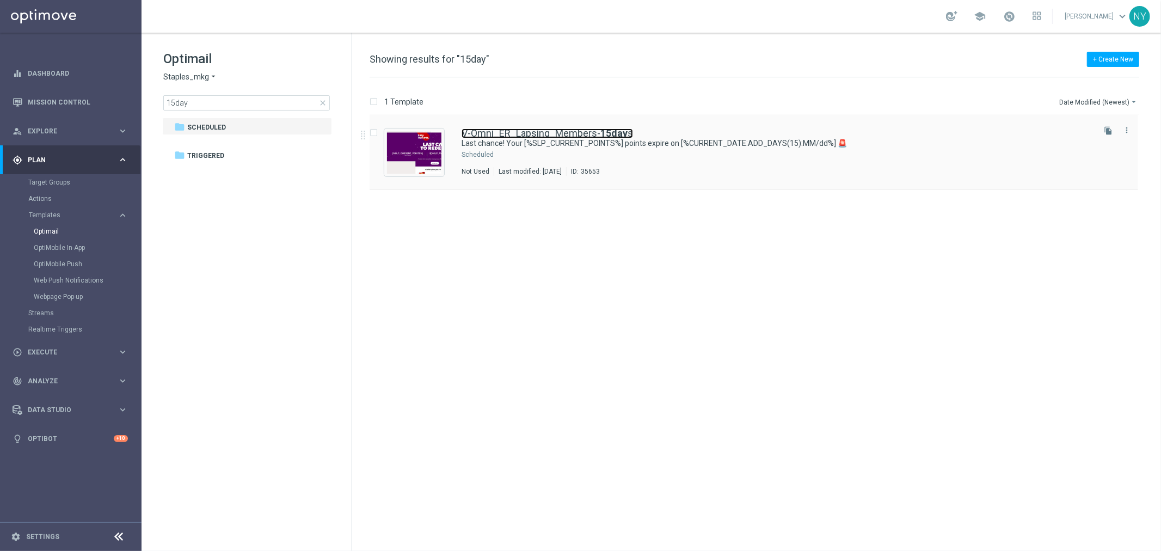
click at [520, 129] on link "V-Omni_ER_Lapsing_Members- 15day s" at bounding box center [546, 133] width 171 height 10
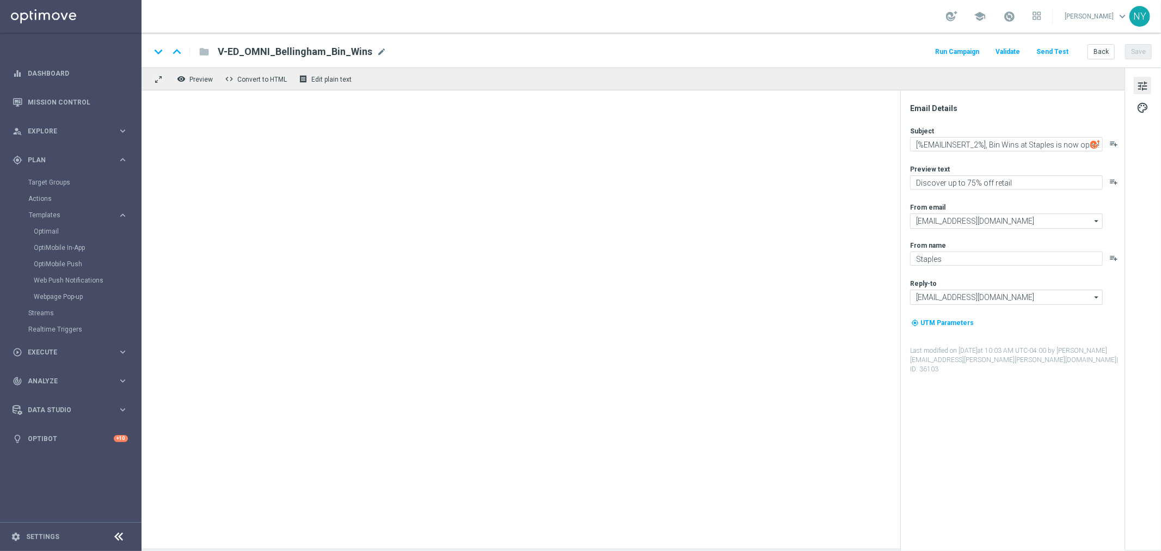
type textarea "Last chance! Your [%SLP_CURRENT_POINTS%] points expire on [%CURRENT_DATE:ADD_DA…"
type textarea "Redeem them now before they're gone!"
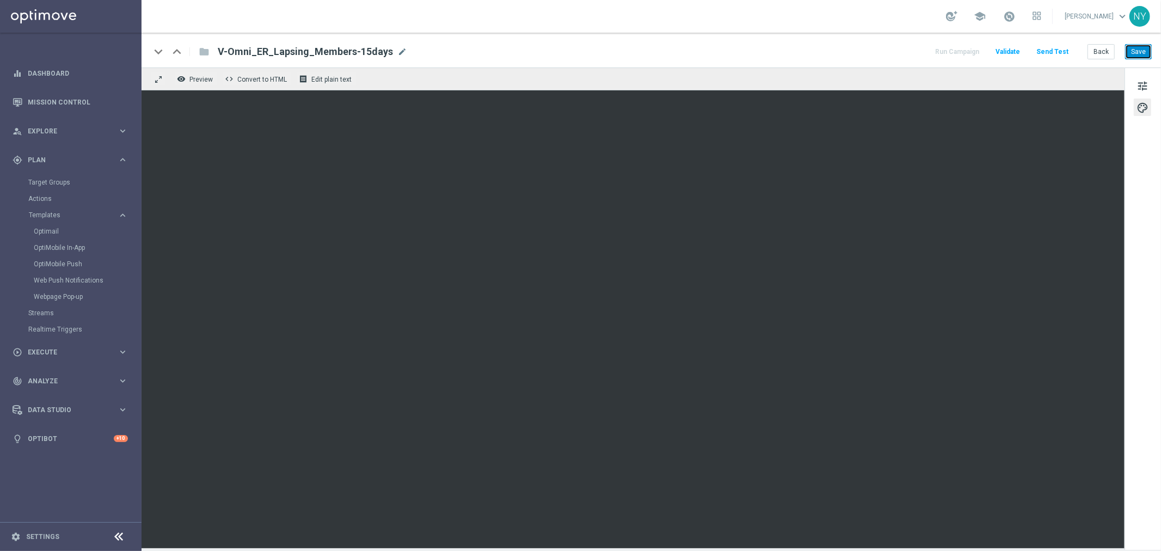
click at [1142, 52] on button "Save" at bounding box center [1138, 51] width 27 height 15
click at [1138, 52] on button "Save" at bounding box center [1138, 51] width 27 height 15
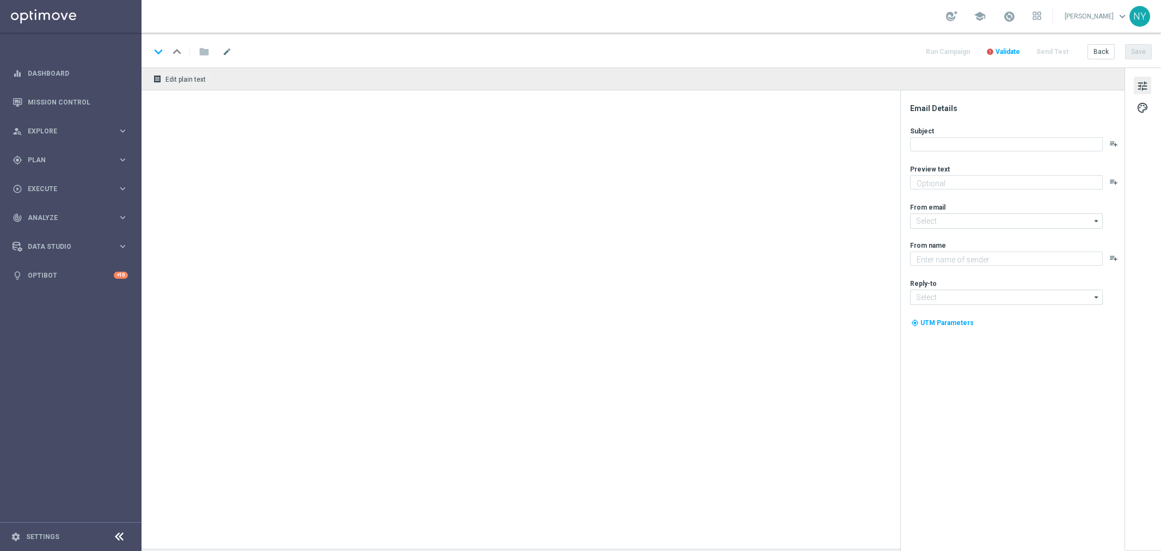
type textarea "Redeem them now before they're gone!"
type textarea "Staples"
type input "[EMAIL_ADDRESS][DOMAIN_NAME]"
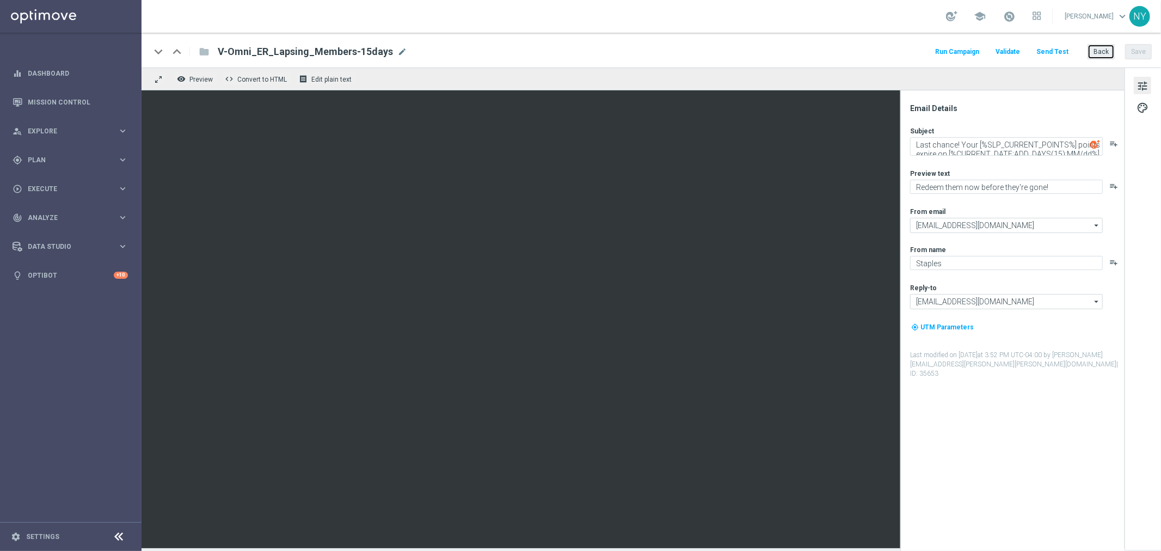
click at [1103, 53] on button "Back" at bounding box center [1100, 51] width 27 height 15
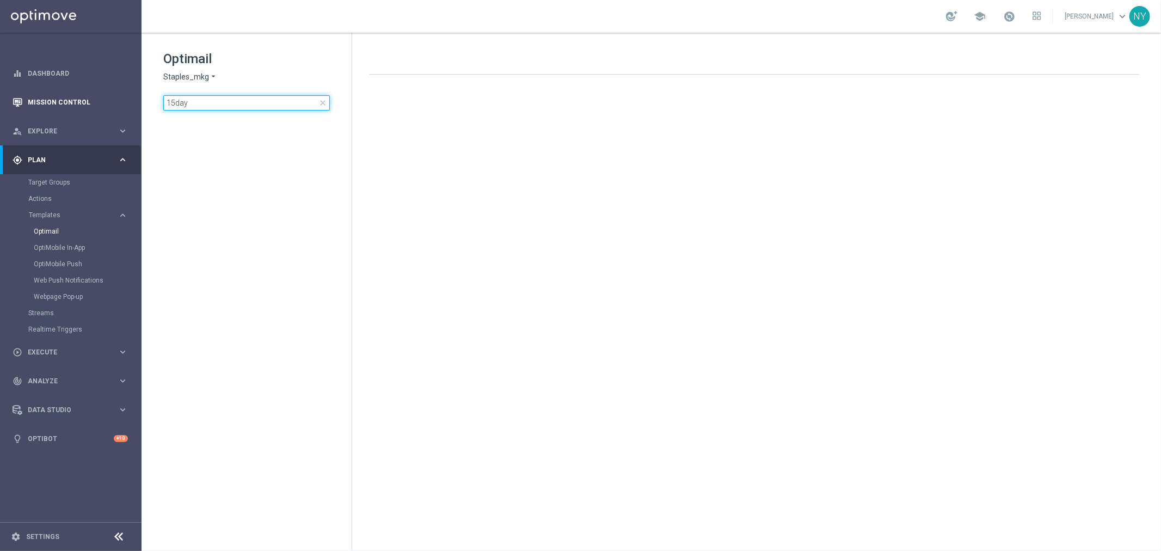
drag, startPoint x: 176, startPoint y: 102, endPoint x: 139, endPoint y: 104, distance: 36.5
click at [139, 104] on main "equalizer Dashboard Mission Control" at bounding box center [580, 275] width 1161 height 551
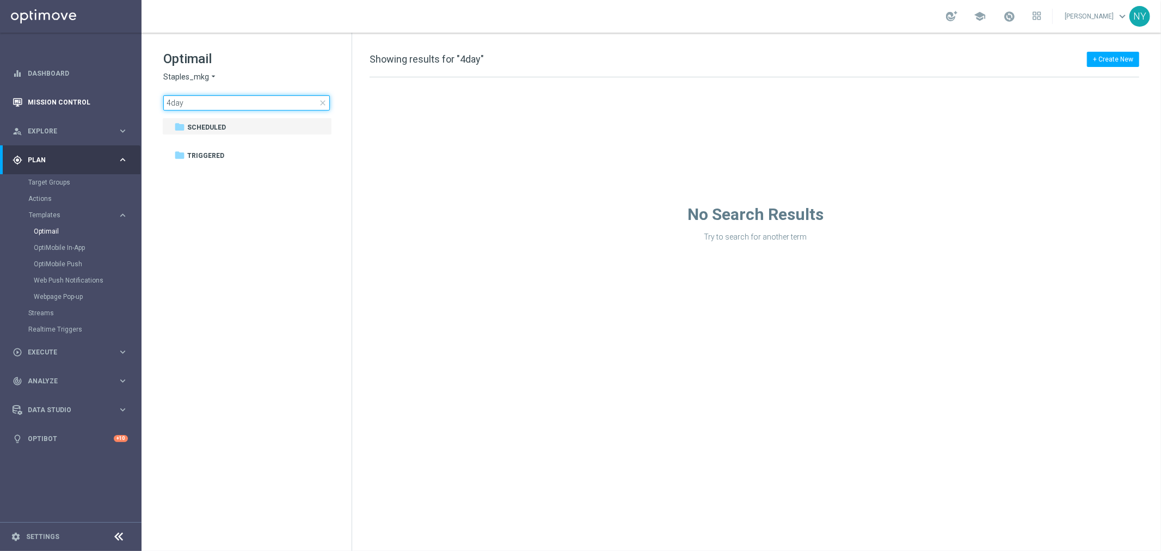
type input "45day"
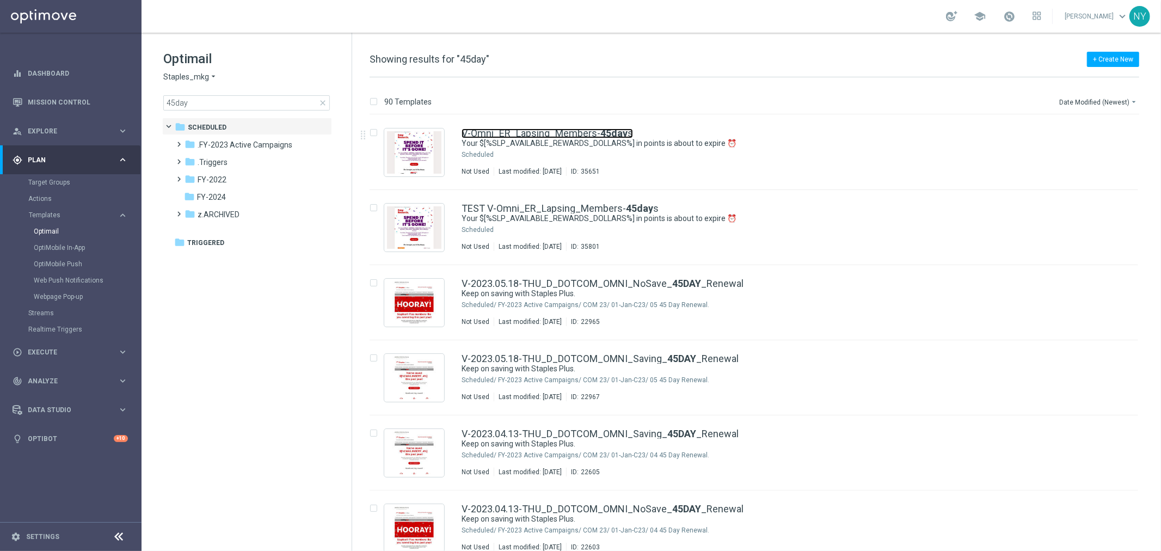
drag, startPoint x: 552, startPoint y: 134, endPoint x: 808, endPoint y: 78, distance: 261.8
click at [552, 134] on link "V-Omni_ER_Lapsing_Members- 45day s" at bounding box center [546, 133] width 171 height 10
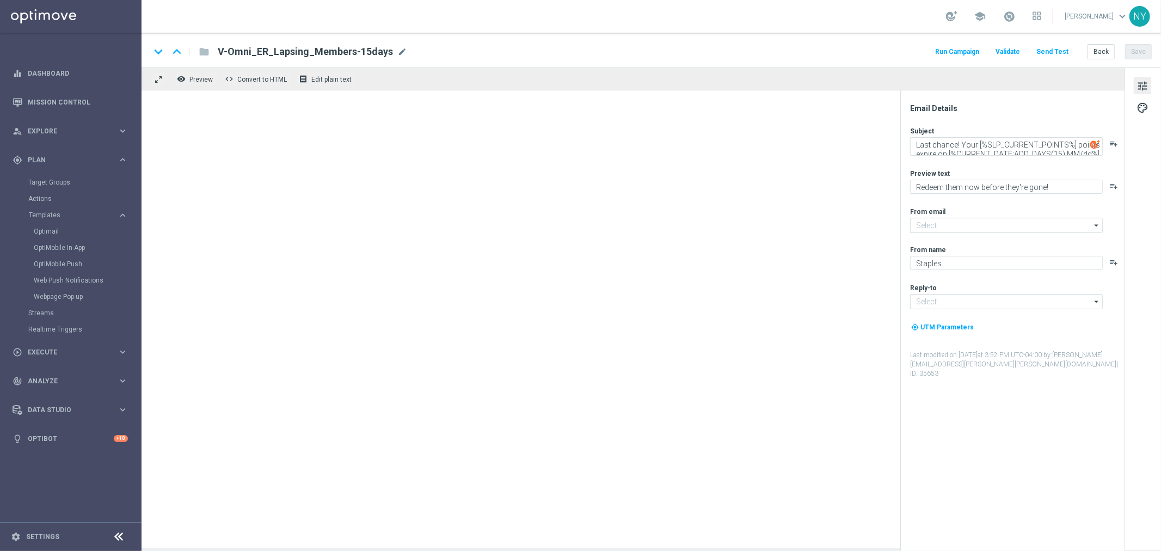
type input "[EMAIL_ADDRESS][DOMAIN_NAME]"
type textarea "Your $[%SLP_AVAILABLE_REWARDS_DOLLARS%] in points is about to expire ⏰"
